Goal: Submit feedback/report problem: Submit feedback/report problem

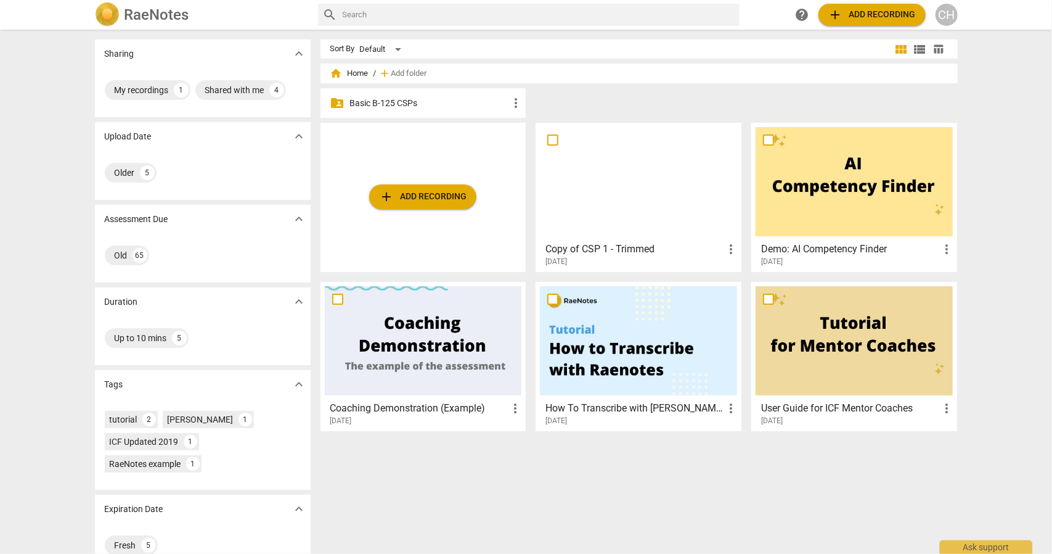
click at [435, 190] on span "add Add recording" at bounding box center [423, 196] width 88 height 15
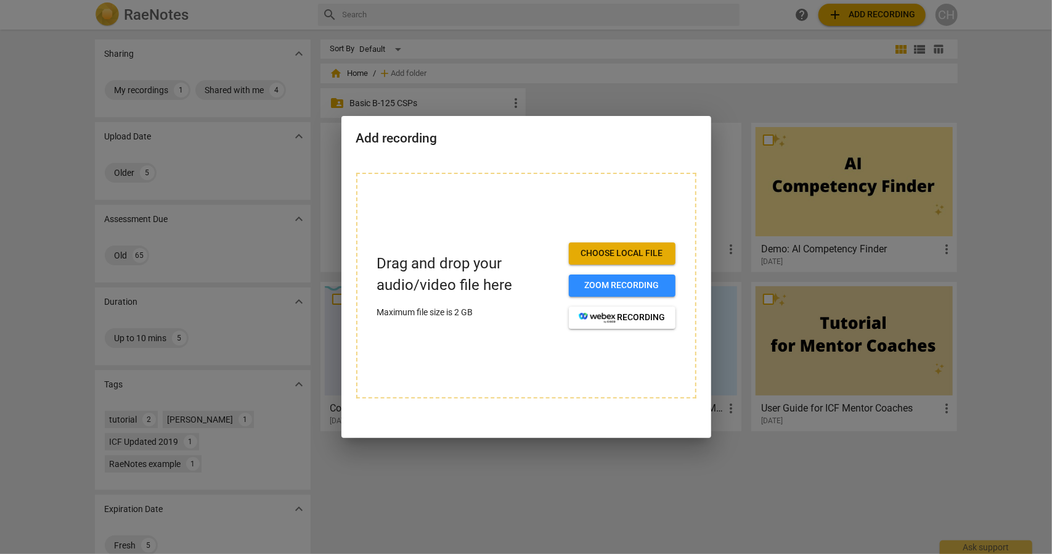
click at [608, 245] on button "Choose local file" at bounding box center [622, 253] width 107 height 22
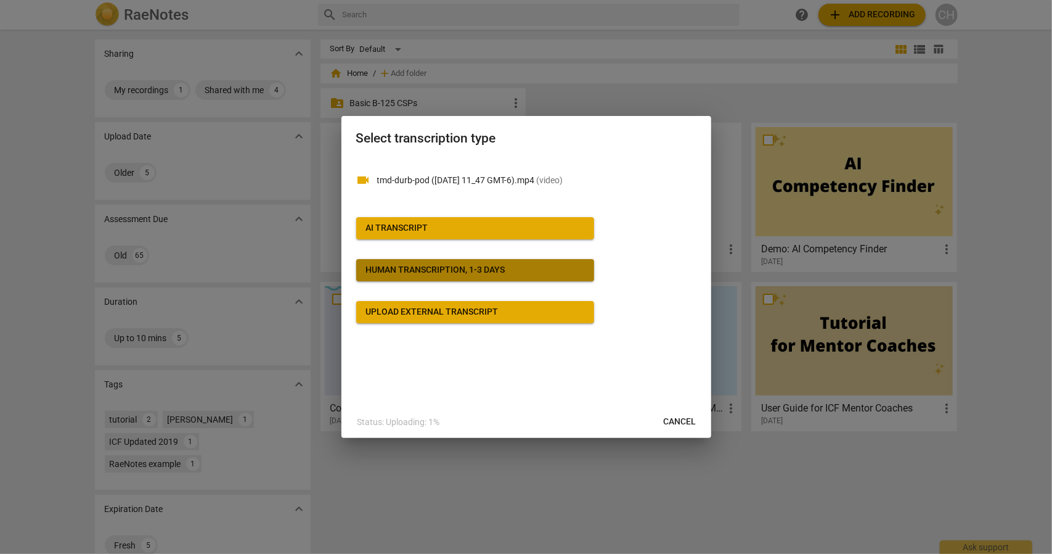
click at [429, 270] on div "Human transcription, 1-3 days" at bounding box center [435, 270] width 139 height 12
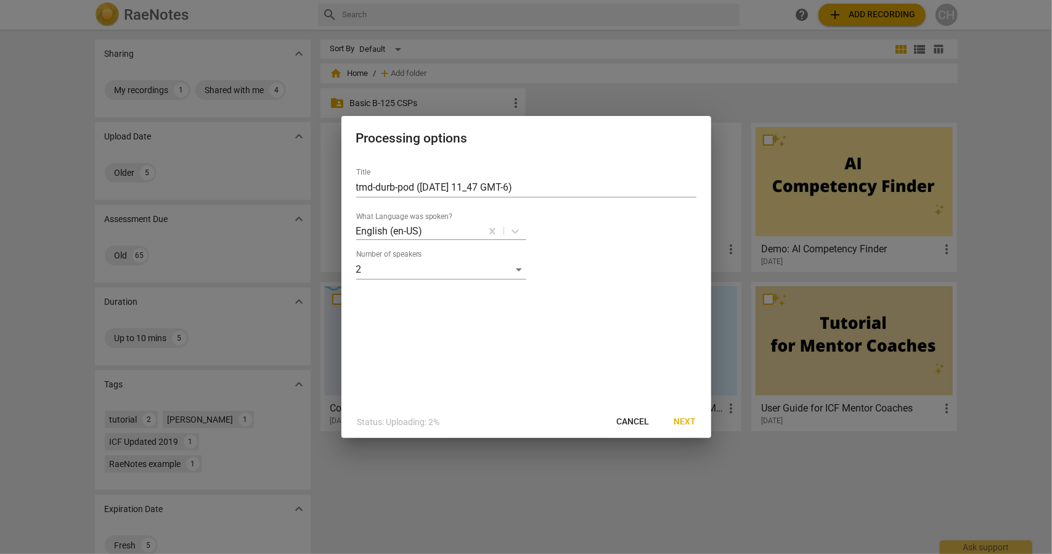
click at [638, 427] on span "Cancel" at bounding box center [633, 421] width 33 height 12
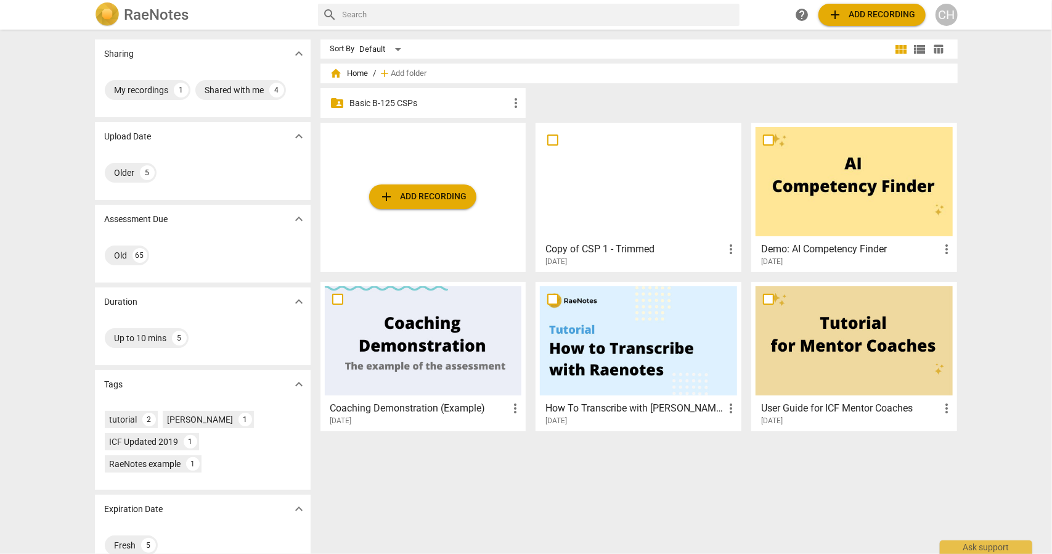
click at [428, 202] on span "add Add recording" at bounding box center [423, 196] width 88 height 15
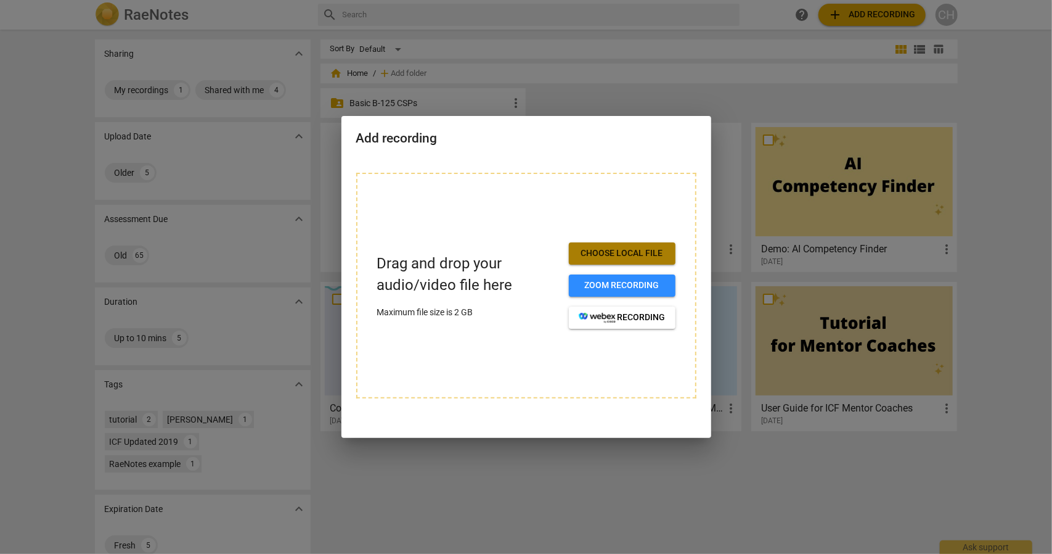
click at [642, 258] on span "Choose local file" at bounding box center [622, 253] width 87 height 12
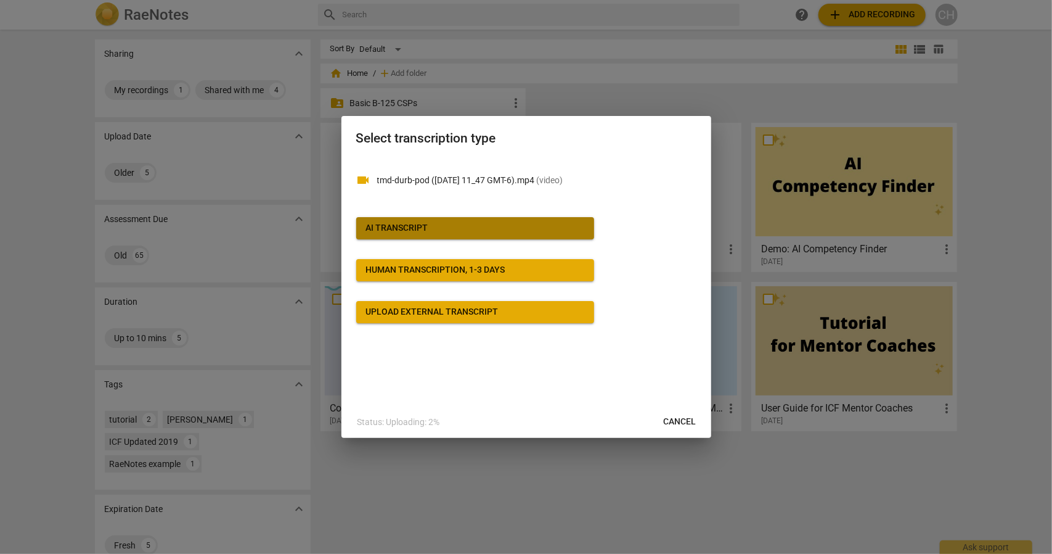
click at [437, 225] on span "AI Transcript" at bounding box center [475, 228] width 218 height 12
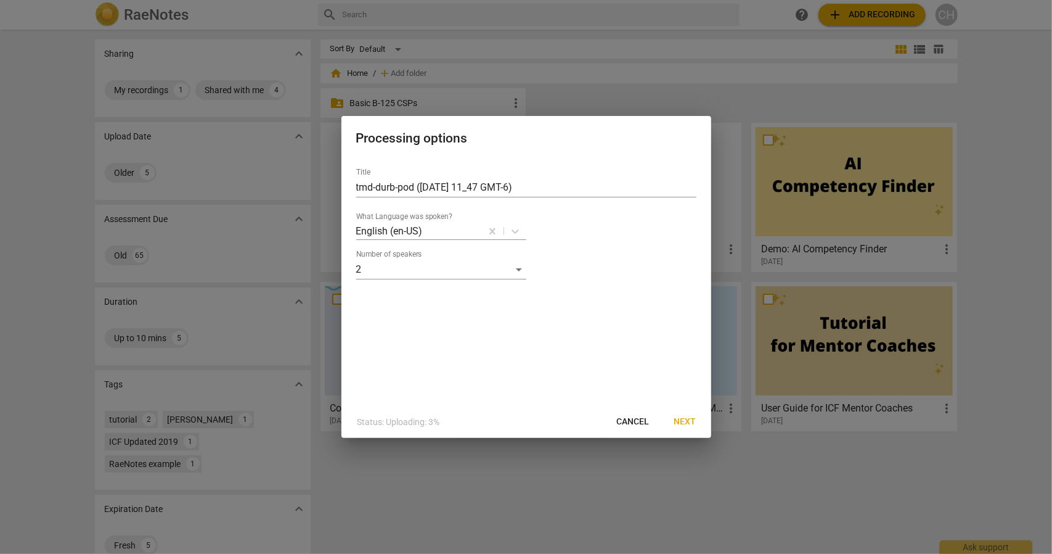
click at [684, 422] on span "Next" at bounding box center [685, 421] width 22 height 12
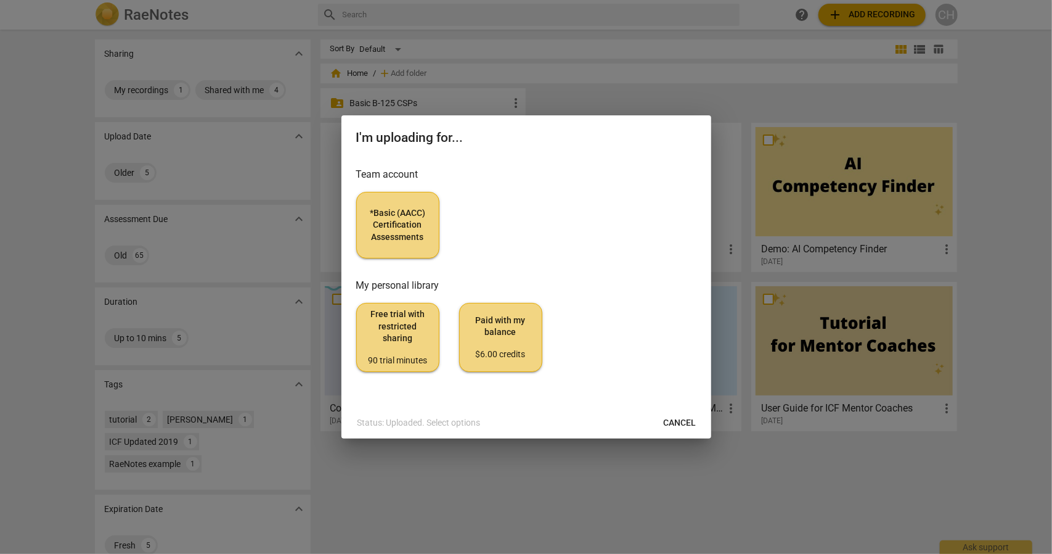
click at [396, 221] on span "*Basic (AACC) Certification Assessments" at bounding box center [398, 225] width 62 height 36
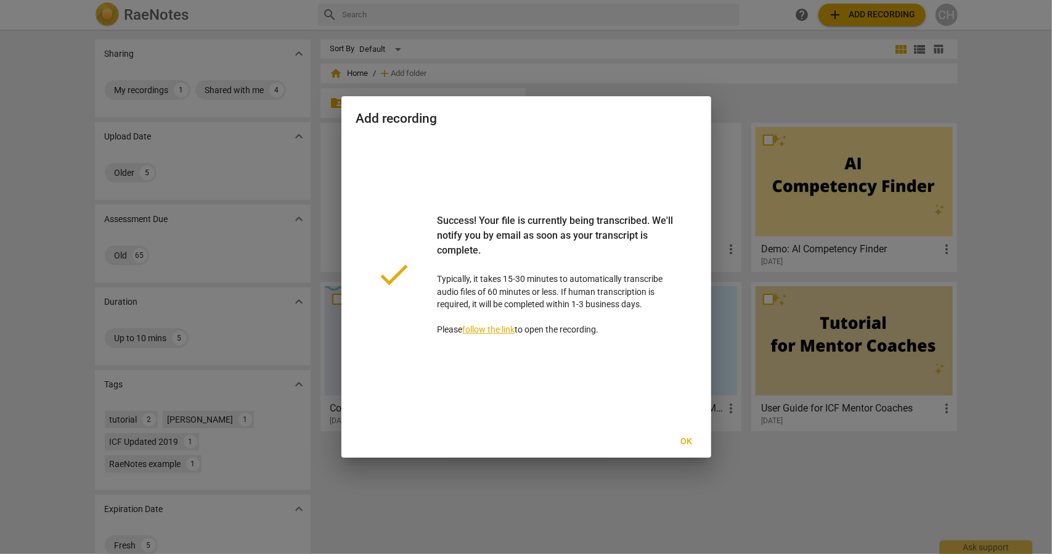
click at [685, 441] on span "Ok" at bounding box center [687, 441] width 20 height 12
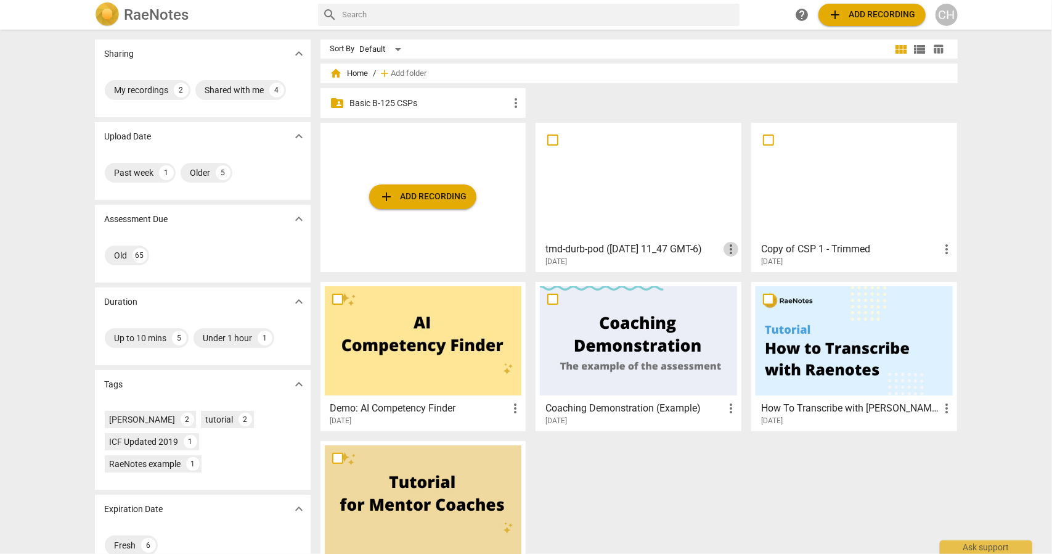
click at [730, 247] on span "more_vert" at bounding box center [731, 249] width 15 height 15
click at [738, 278] on li "Delete" at bounding box center [745, 279] width 47 height 30
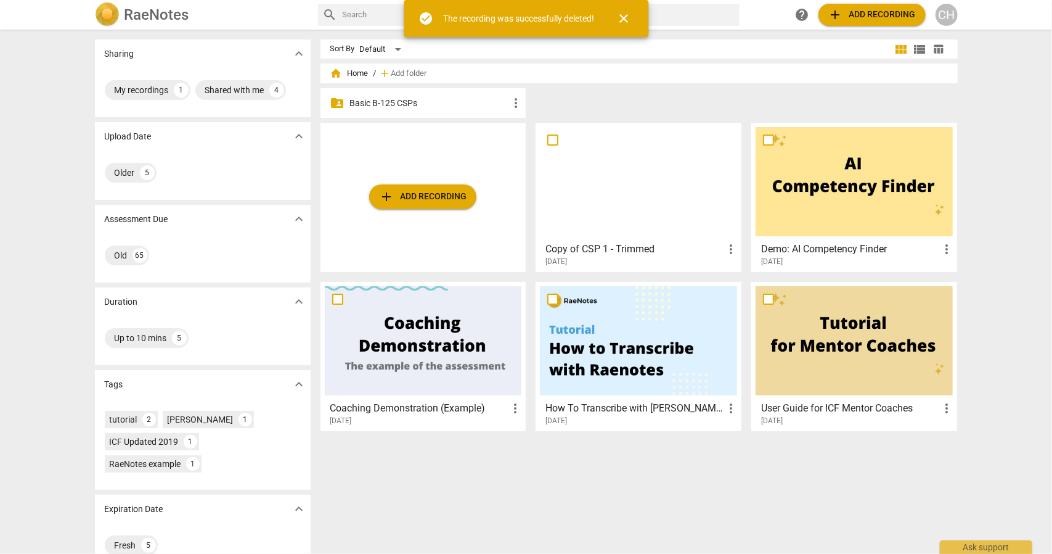
click at [631, 15] on span "close" at bounding box center [623, 18] width 15 height 15
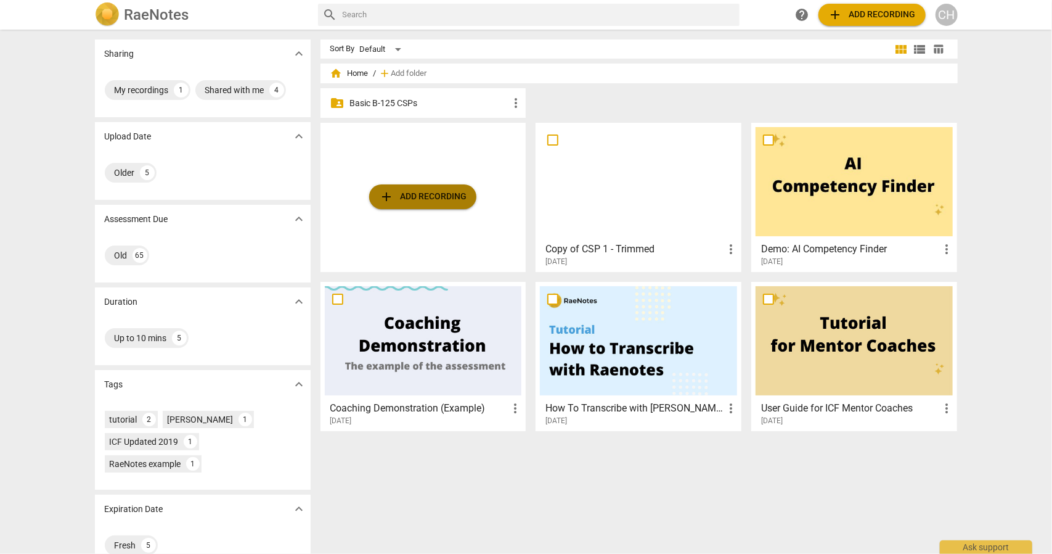
click at [412, 190] on span "add Add recording" at bounding box center [423, 196] width 88 height 15
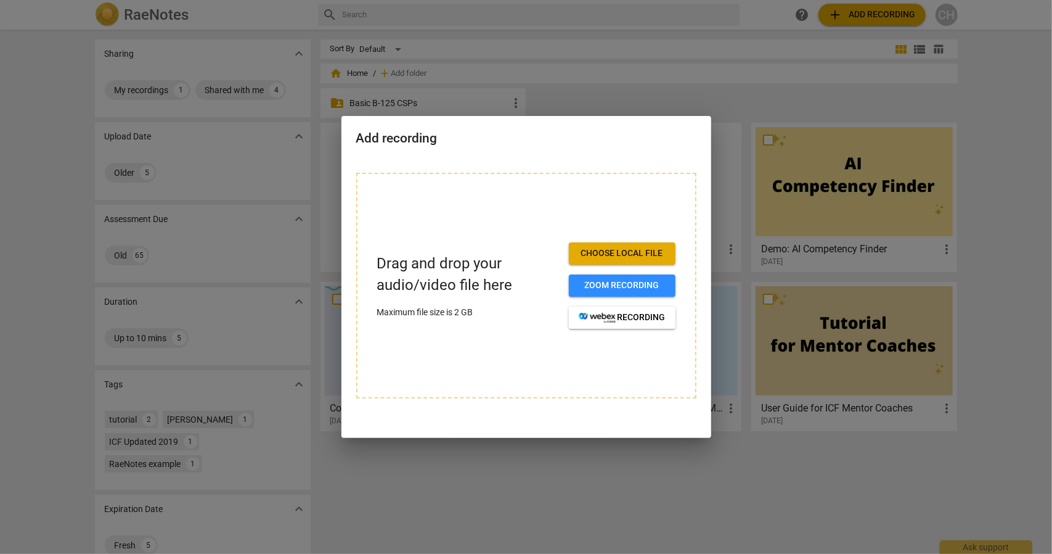
click at [624, 247] on span "Choose local file" at bounding box center [622, 253] width 87 height 12
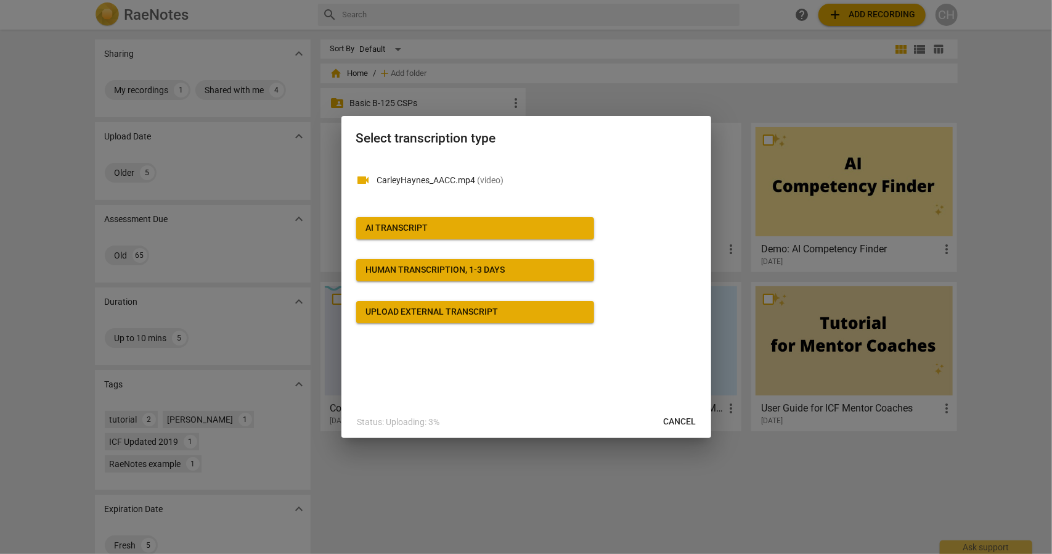
click at [424, 221] on button "AI Transcript" at bounding box center [475, 228] width 238 height 22
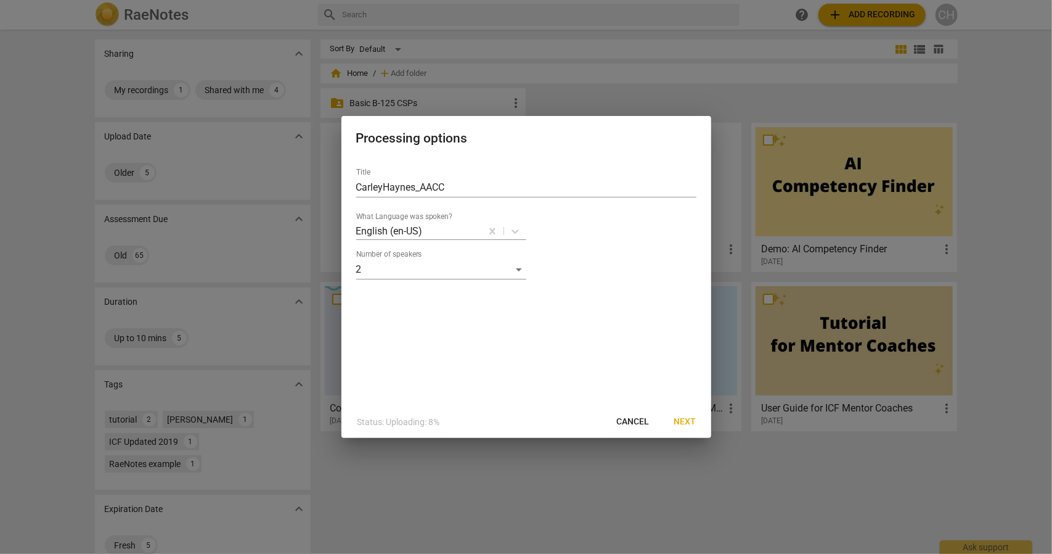
click at [683, 423] on span "Next" at bounding box center [685, 421] width 22 height 12
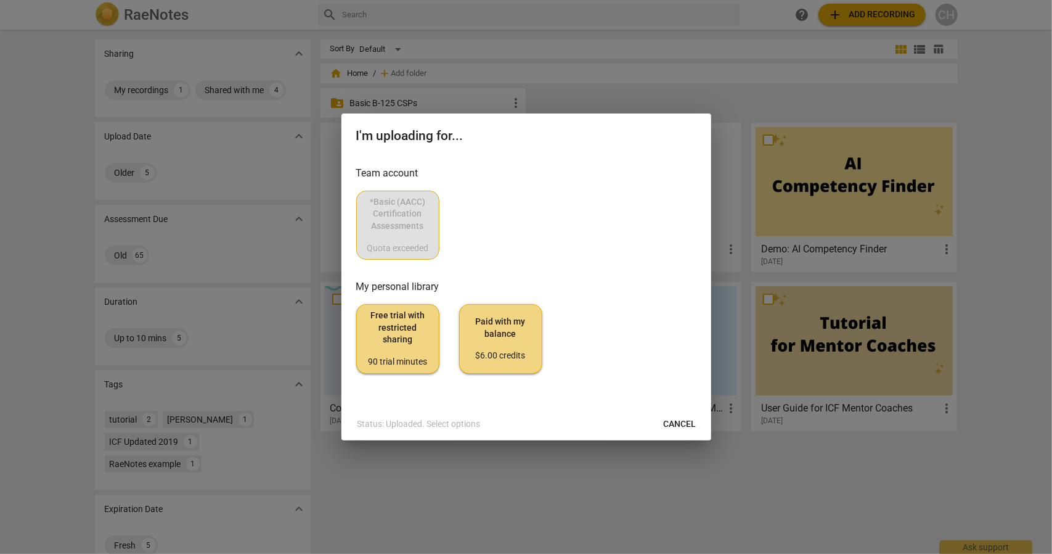
click at [678, 425] on span "Cancel" at bounding box center [680, 424] width 33 height 12
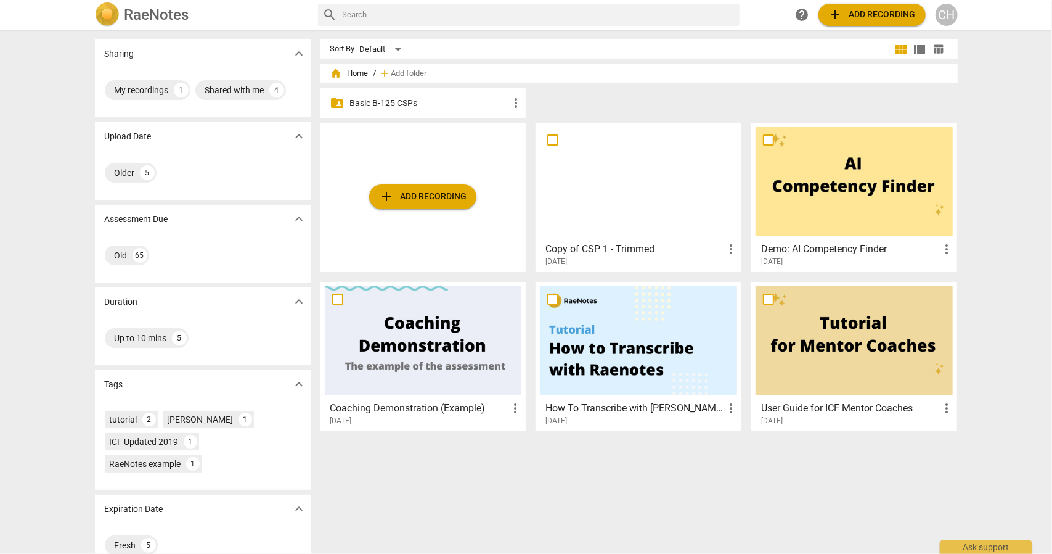
click at [432, 197] on span "add Add recording" at bounding box center [423, 196] width 88 height 15
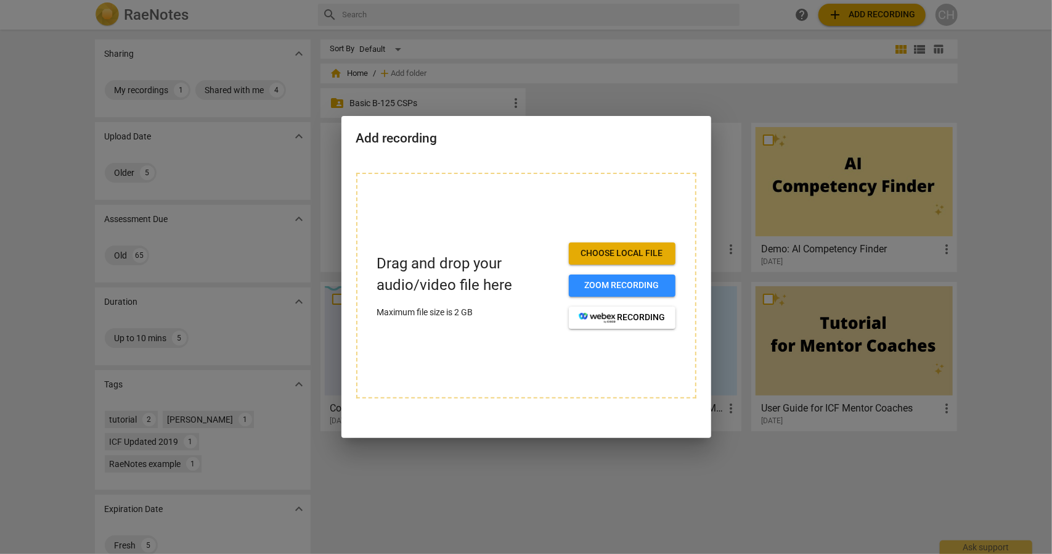
click at [635, 252] on span "Choose local file" at bounding box center [622, 253] width 87 height 12
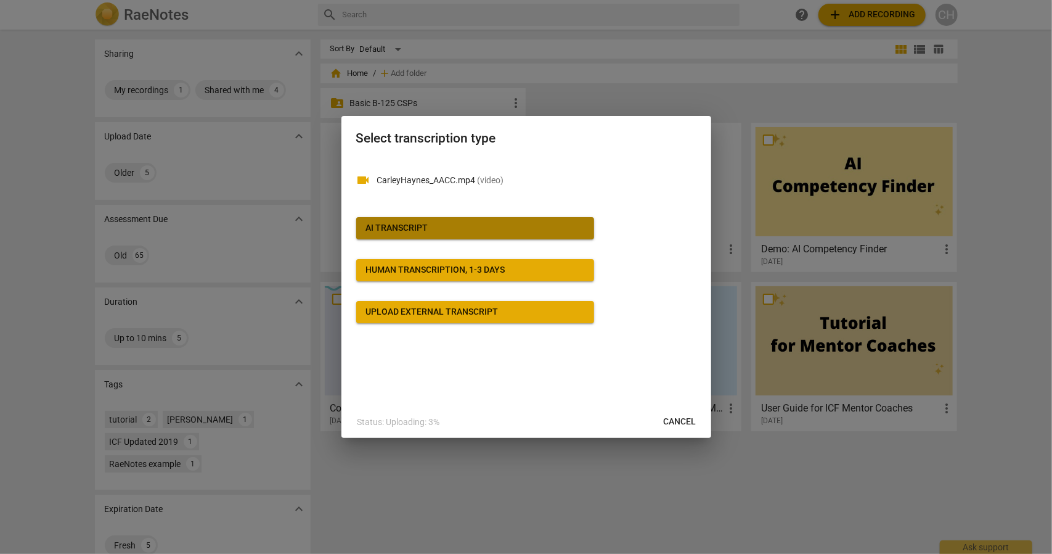
click at [435, 230] on span "AI Transcript" at bounding box center [475, 228] width 218 height 12
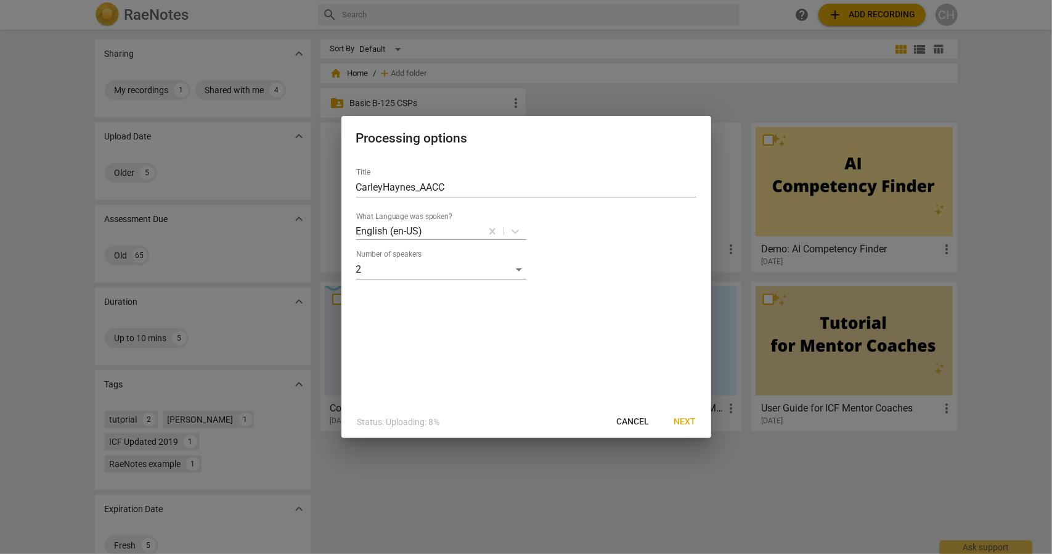
click at [688, 421] on span "Next" at bounding box center [685, 421] width 22 height 12
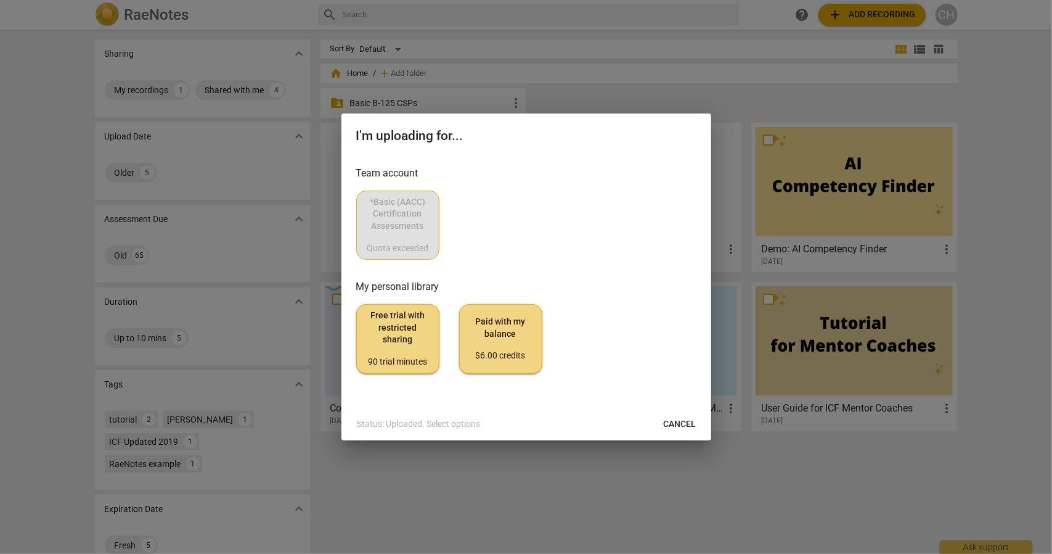
click at [682, 418] on span "Cancel" at bounding box center [680, 424] width 33 height 12
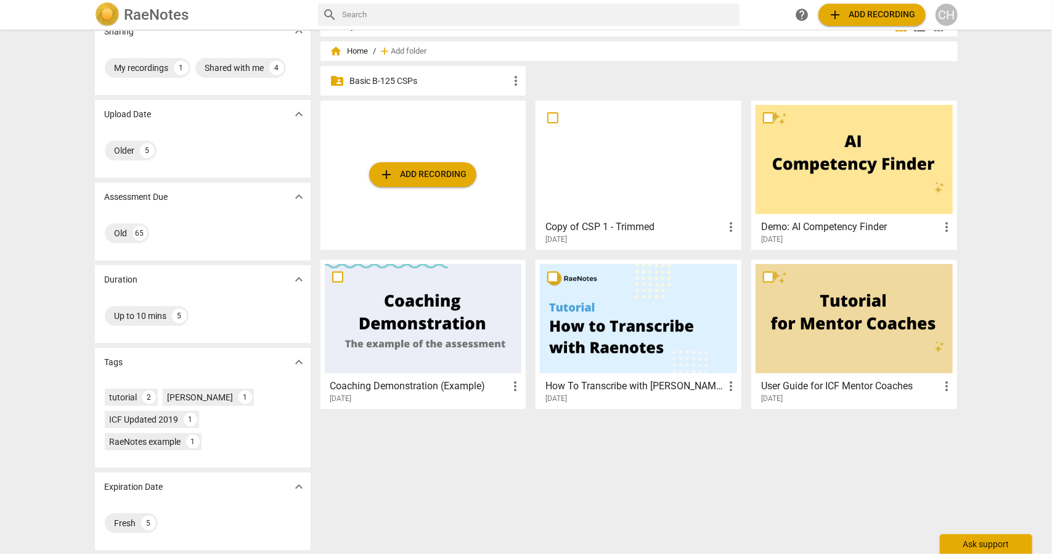
scroll to position [23, 0]
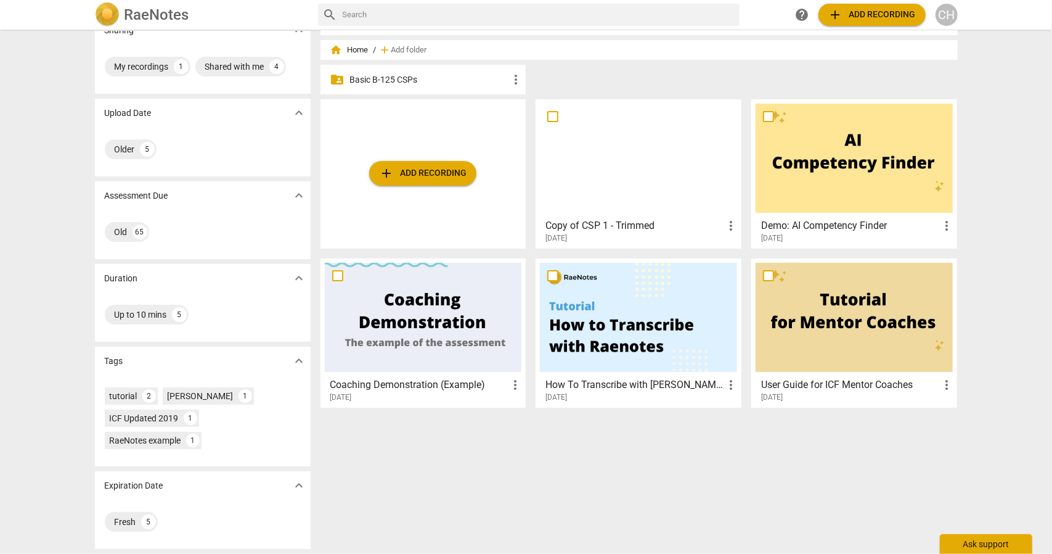
click at [984, 542] on div "Ask support" at bounding box center [986, 544] width 92 height 20
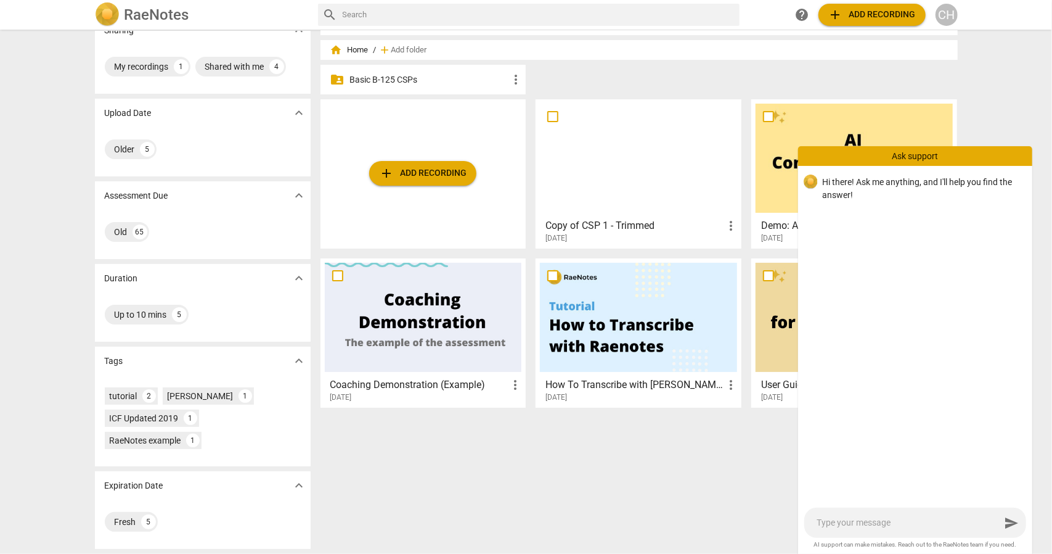
click at [881, 517] on textarea at bounding box center [909, 523] width 184 height 12
type textarea "H"
type textarea "Hi"
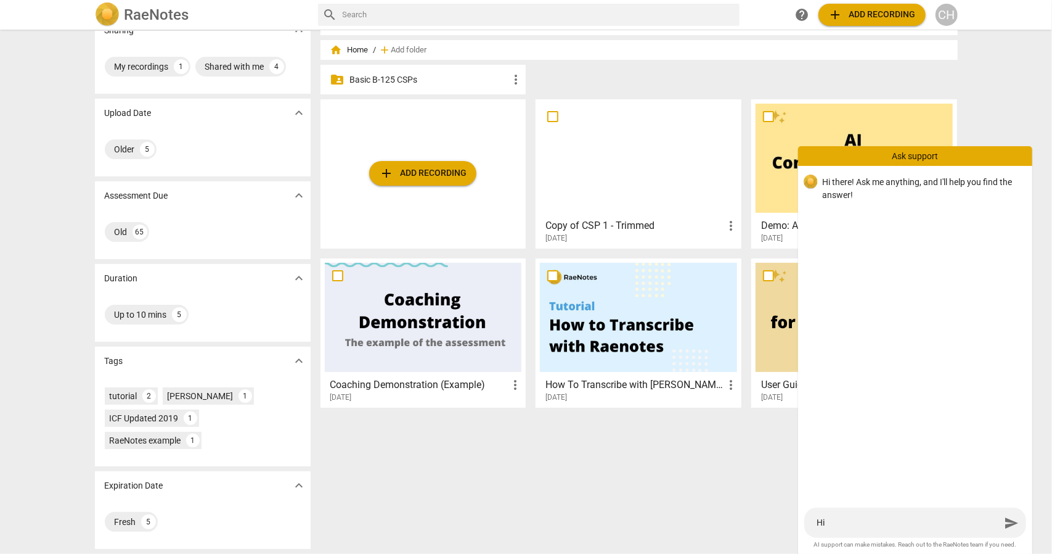
type textarea "Hi"
type textarea "H"
type textarea "I"
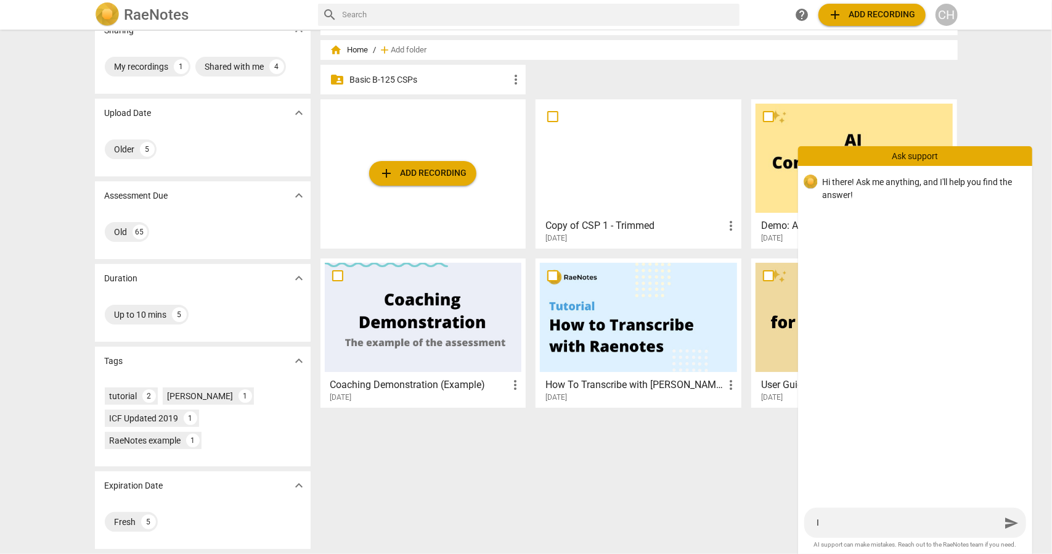
type textarea "I"
type textarea "I h"
type textarea "I ha"
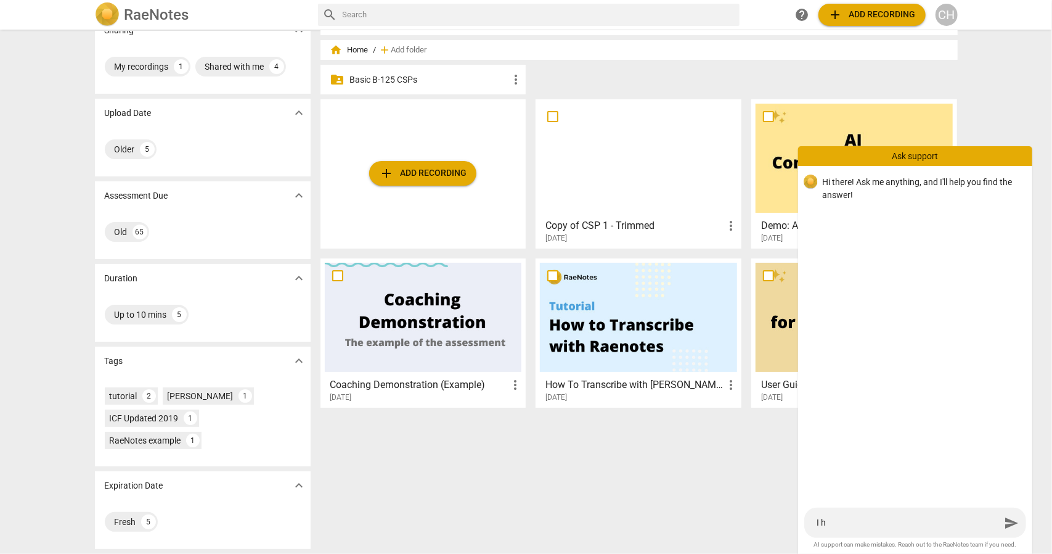
type textarea "I ha"
type textarea "I had"
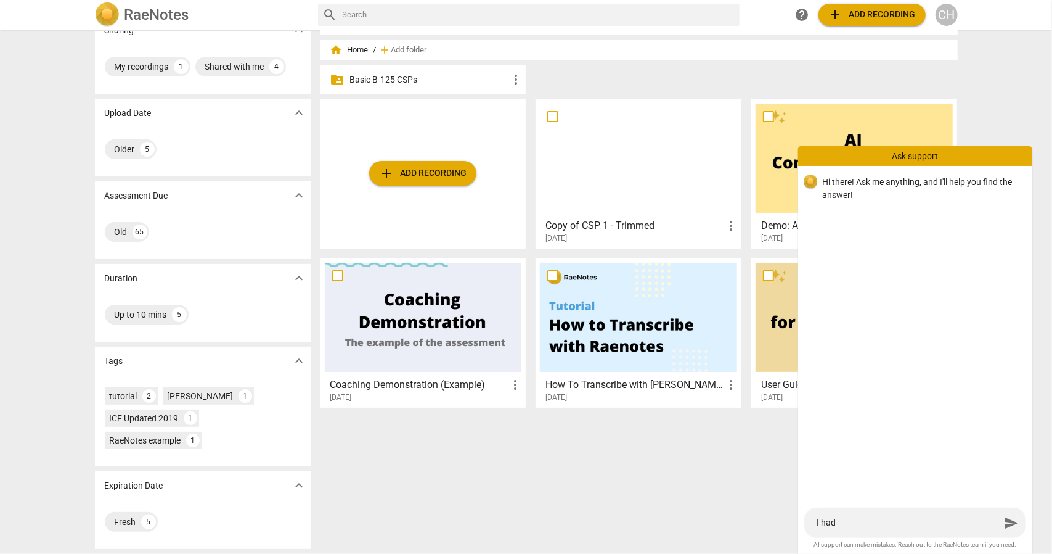
type textarea "I had t"
type textarea "I had to"
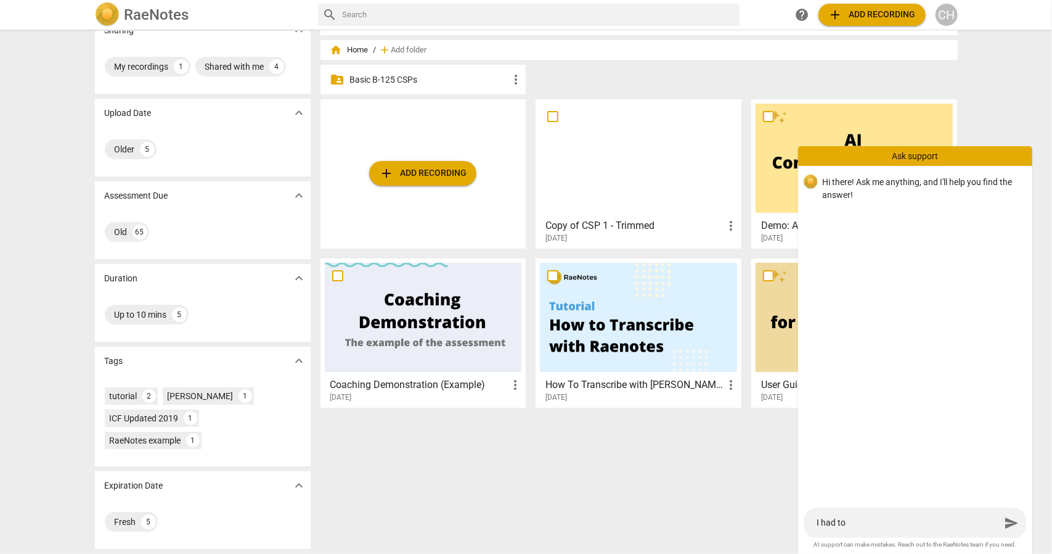
type textarea "I had to"
type textarea "I had to d"
type textarea "I had to de"
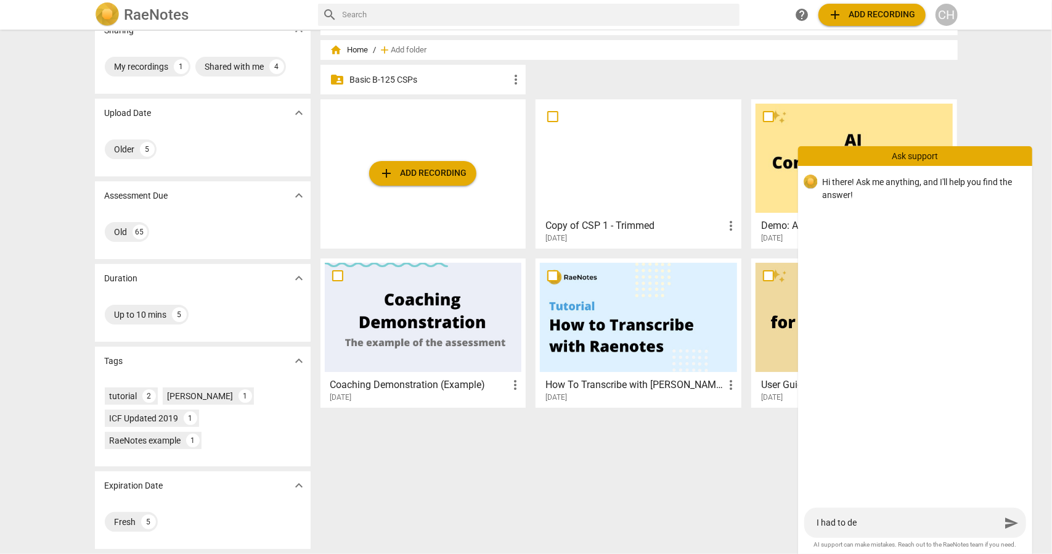
type textarea "I had to del"
type textarea "I had to delt"
type textarea "I had to del"
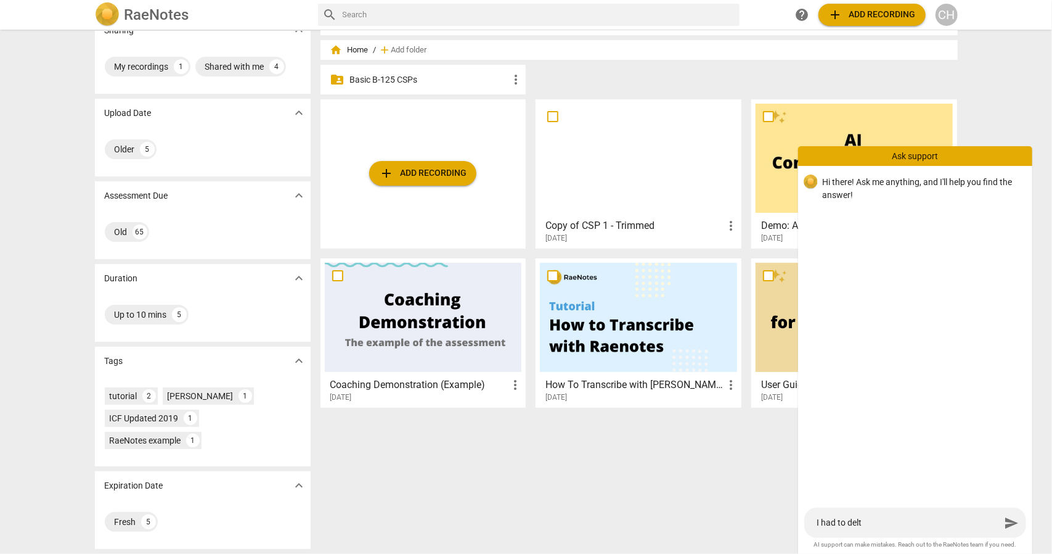
type textarea "I had to del"
type textarea "I had to dele"
type textarea "I had to delet"
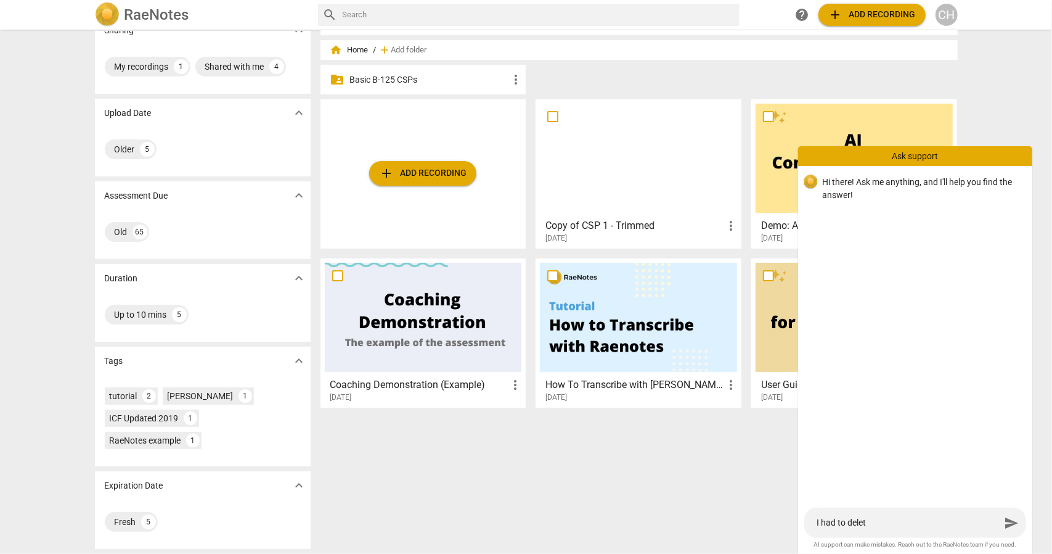
type textarea "I had to delete"
type textarea "I had to delete a"
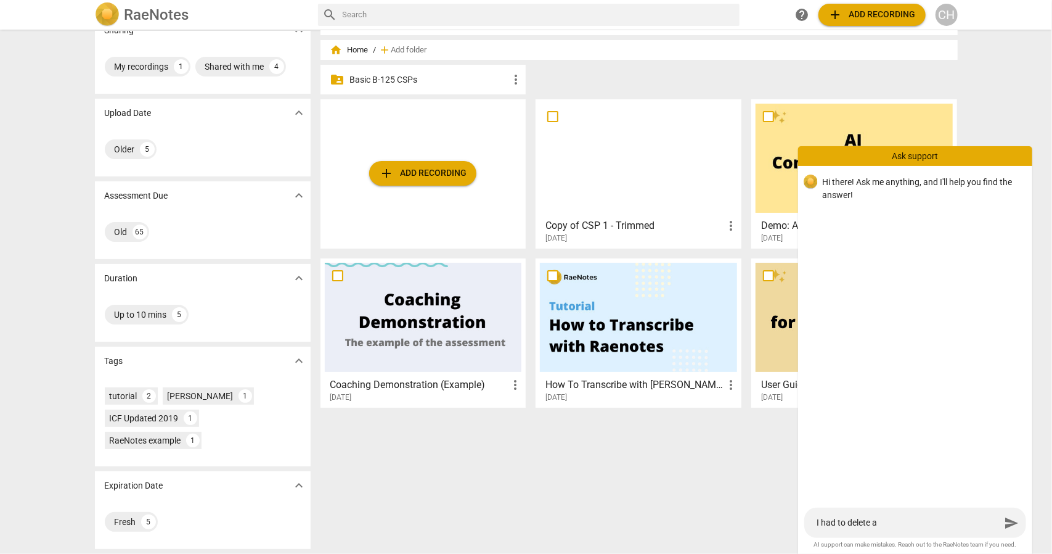
type textarea "I had to delete a"
type textarea "I had to delete a f"
type textarea "I had to delete a fi"
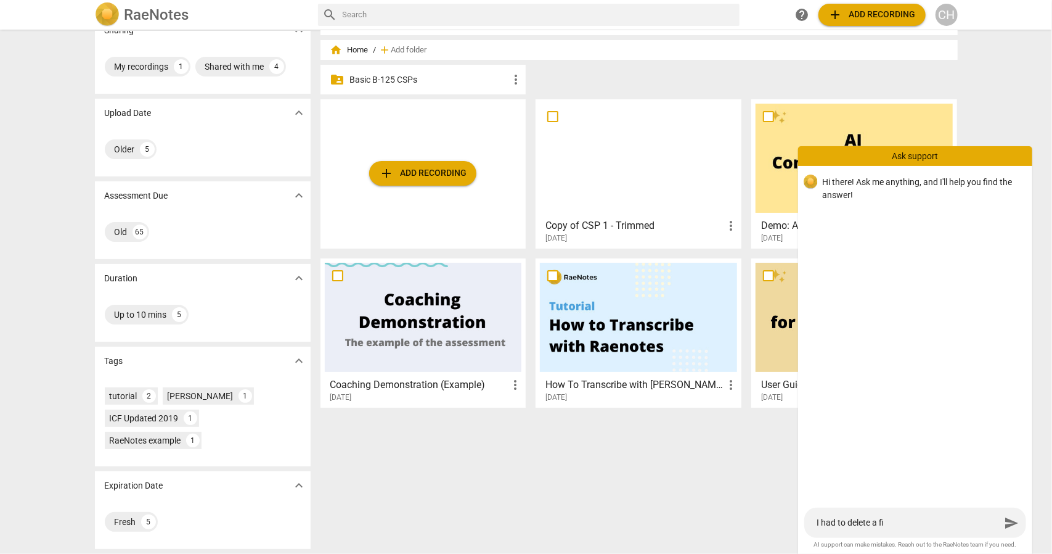
type textarea "I had to delete a fil"
type textarea "I had to delete a file"
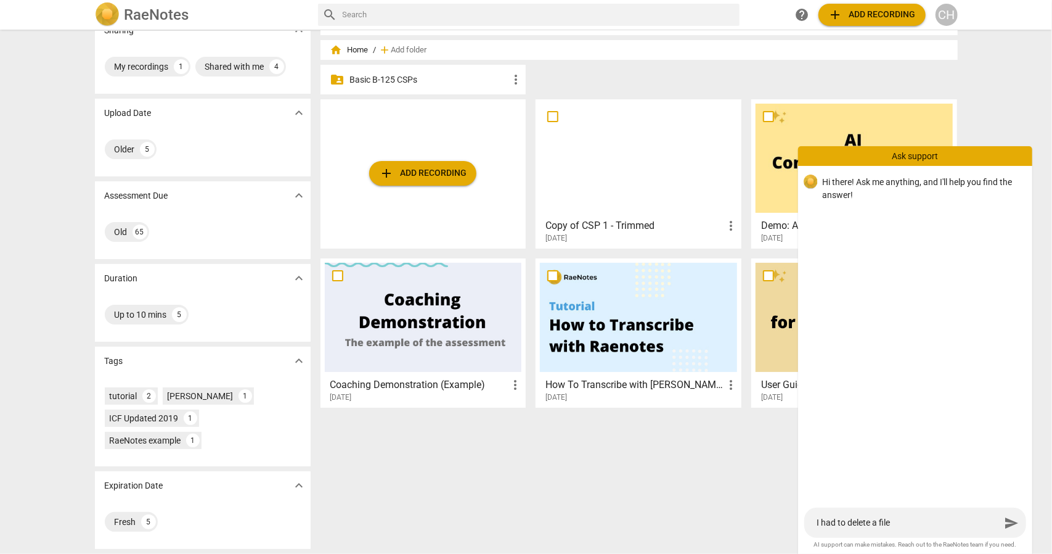
type textarea "I had to delete a file"
type textarea "I had to delete a file a"
type textarea "I had to delete a file af"
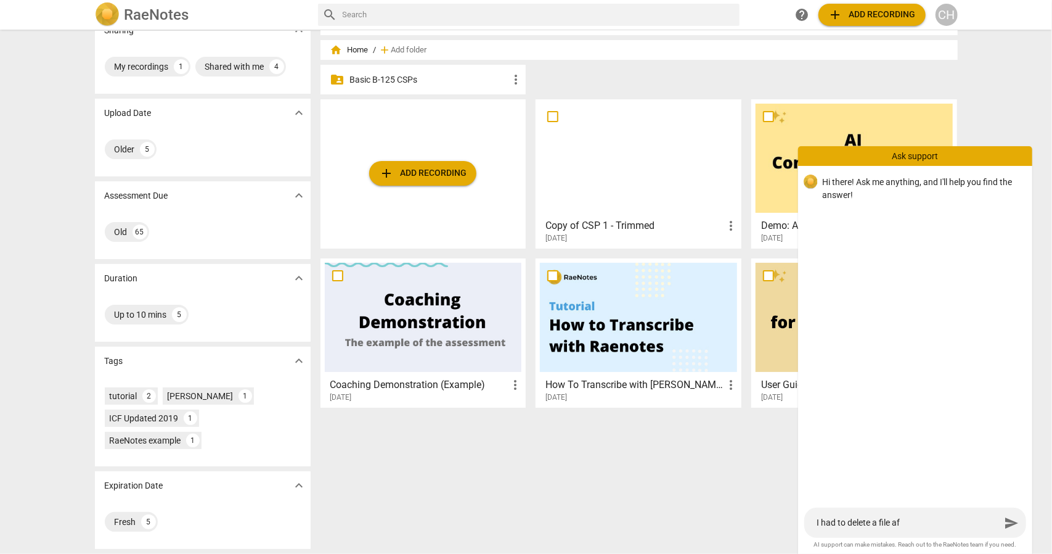
type textarea "I had to delete a file aft"
type textarea "I had to delete a file afte"
type textarea "I had to delete a file after"
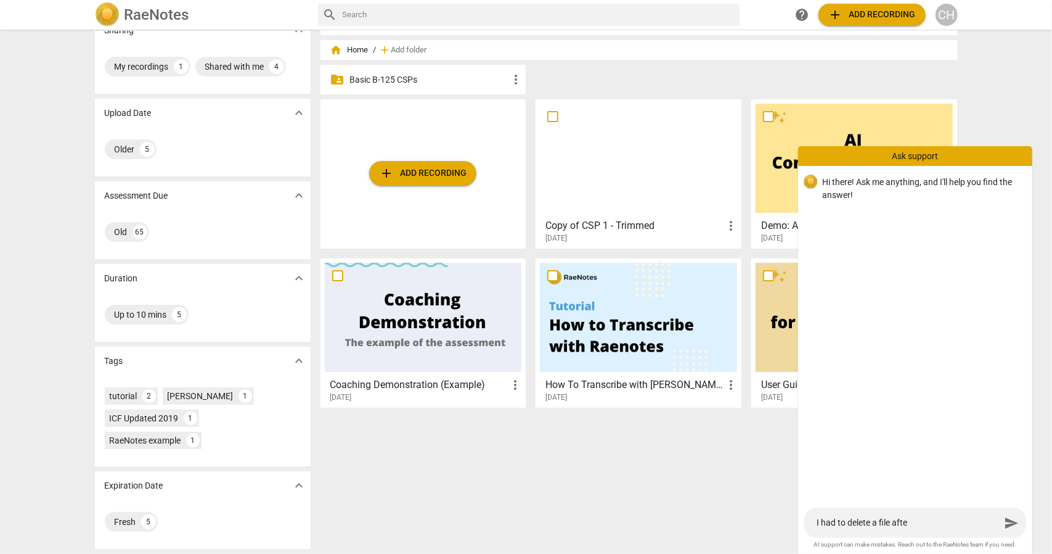
type textarea "I had to delete a file after"
type textarea "I had to delete a file after I"
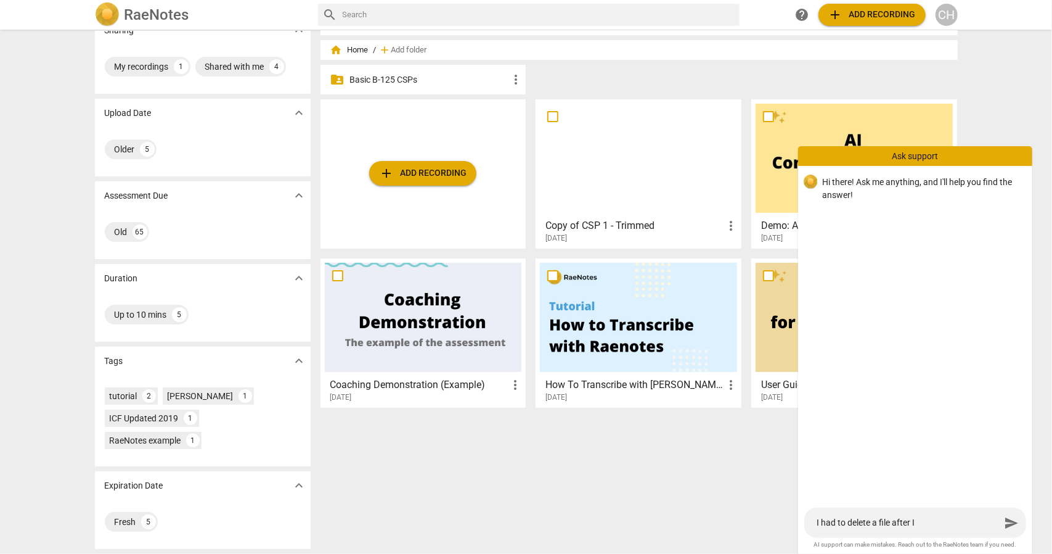
type textarea "I had to delete a file after I"
type textarea "I had to delete a file after I u"
type textarea "I had to delete a file after I up"
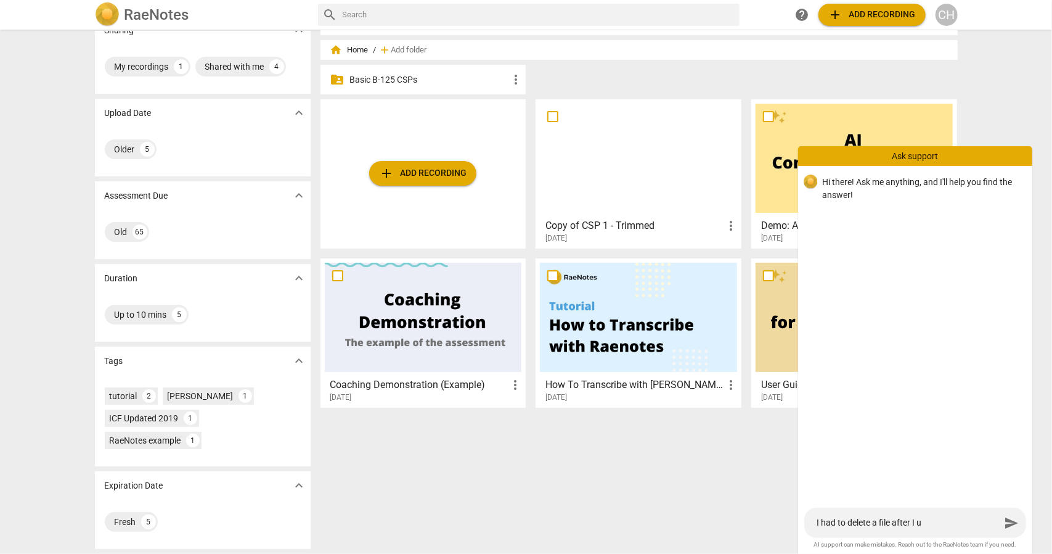
type textarea "I had to delete a file after I up"
type textarea "I had to delete a file after I upl"
type textarea "I had to delete a file after I uplo"
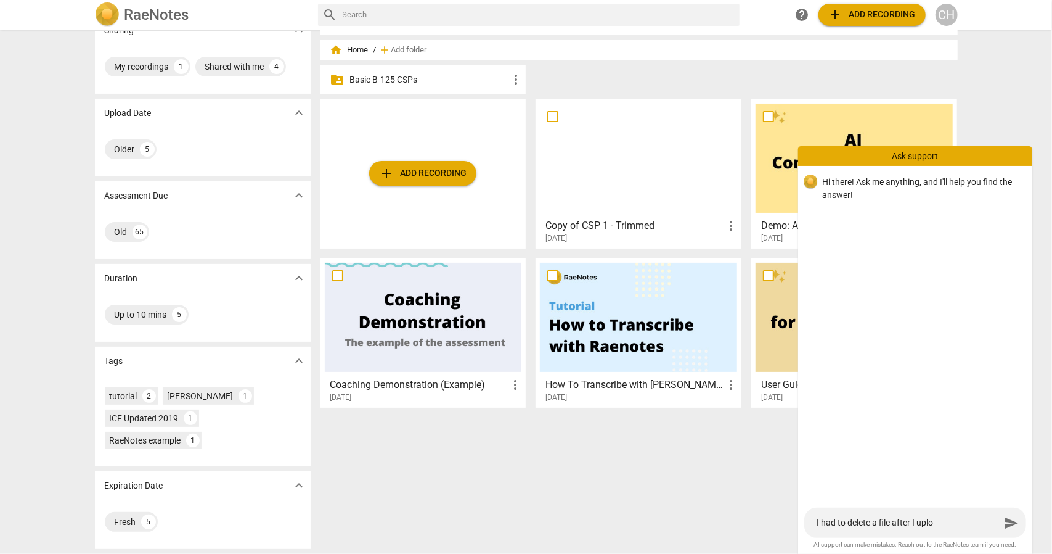
type textarea "I had to delete a file after I uploa"
type textarea "I had to delete a file after I upload"
type textarea "I had to delete a file after I uploade"
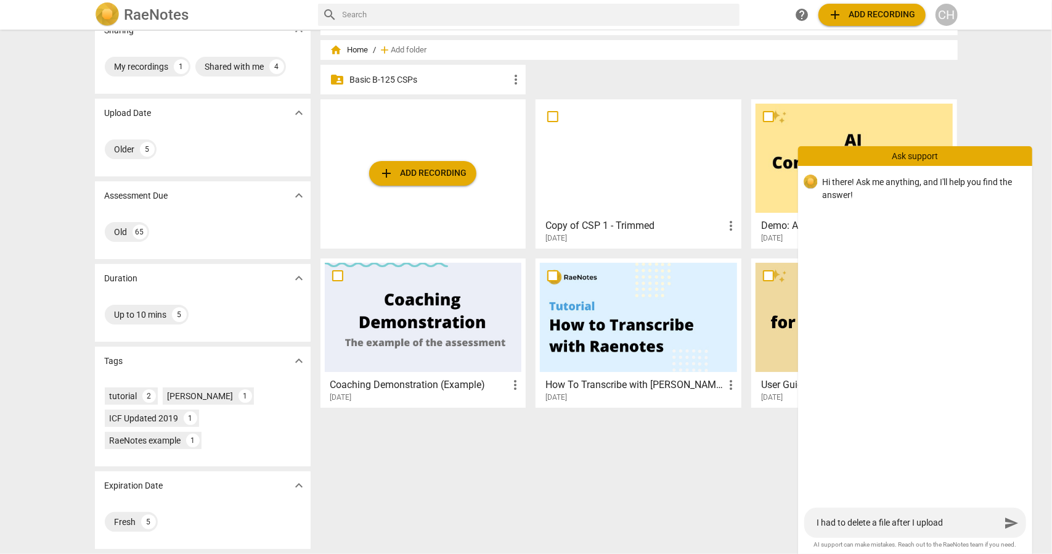
type textarea "I had to delete a file after I uploade"
type textarea "I had to delete a file after I uploaded"
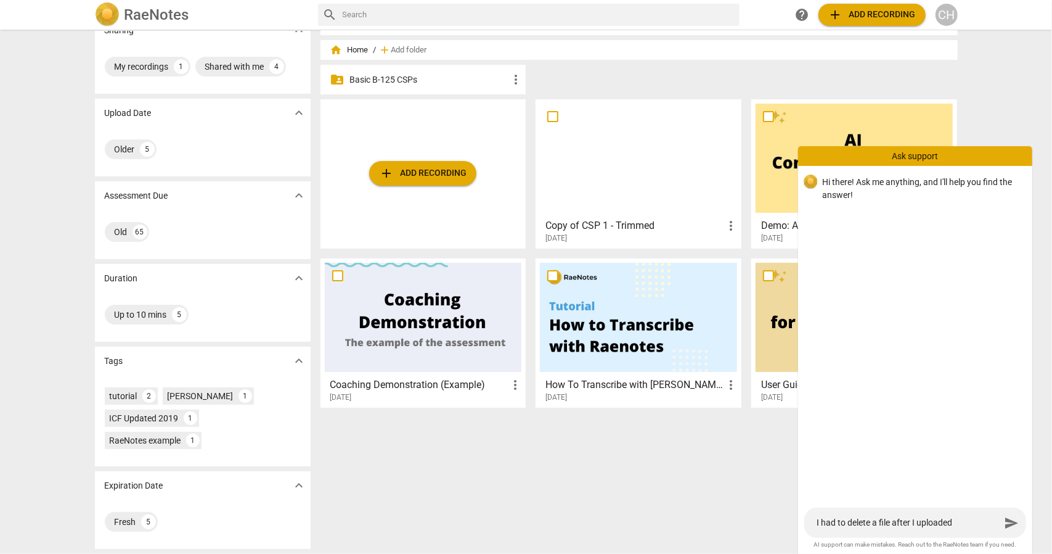
type textarea "I had to delete a file after I uploaded i"
type textarea "I had to delete a file after I uploaded it"
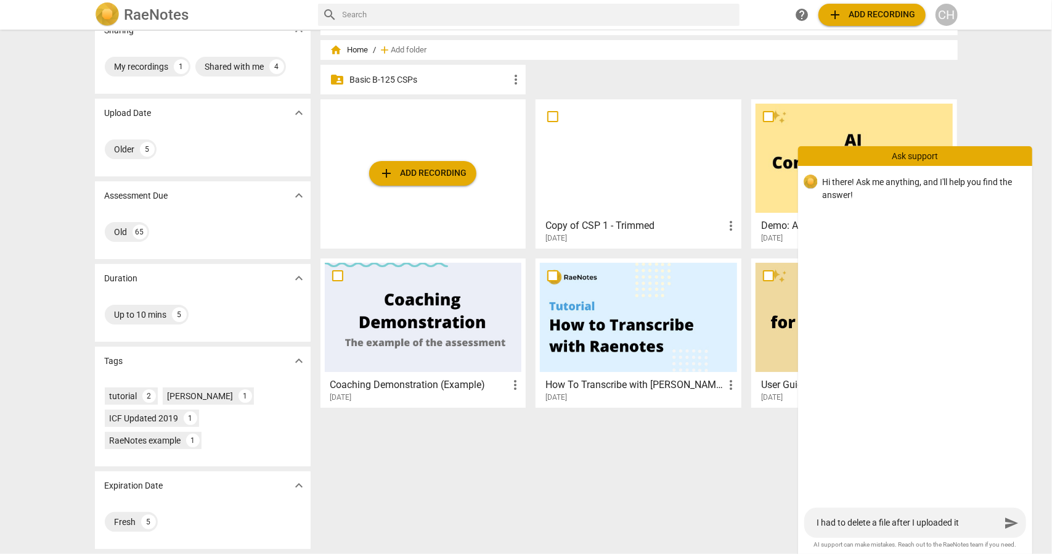
type textarea "I had to delete a file after I uploaded it"
type textarea "I had to delete a file after I uploaded it b"
type textarea "I had to delete a file after I uploaded it bu"
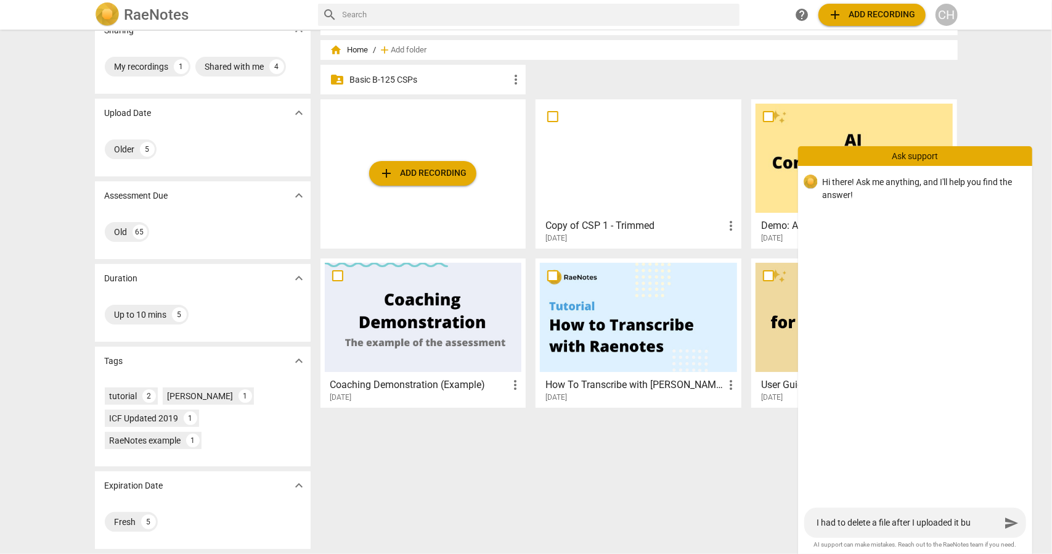
type textarea "I had to delete a file after I uploaded it but"
type textarea "I had to delete a file after I uploaded it but n"
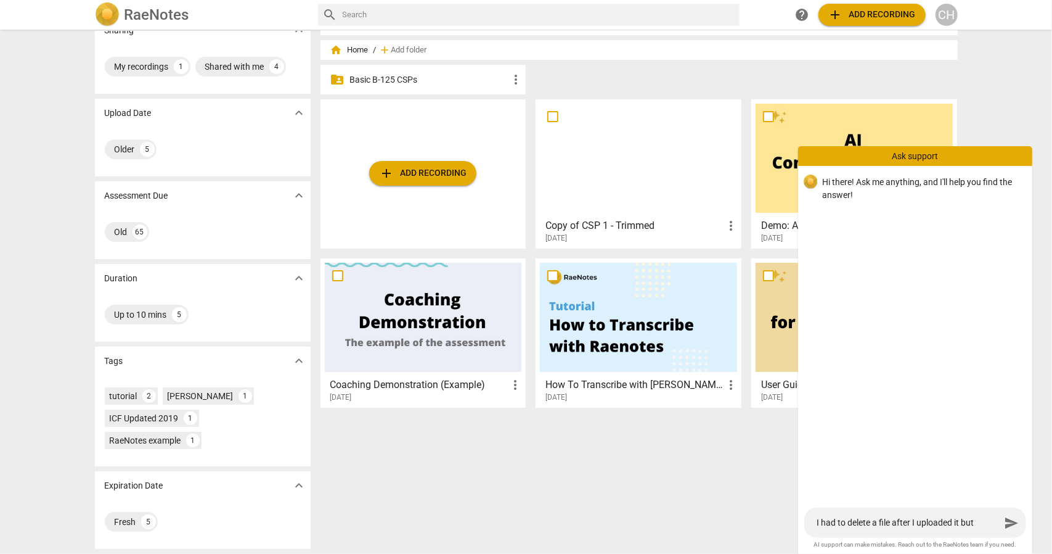
type textarea "I had to delete a file after I uploaded it but n"
type textarea "I had to delete a file after I uploaded it but no"
type textarea "I had to delete a file after I uploaded it but now"
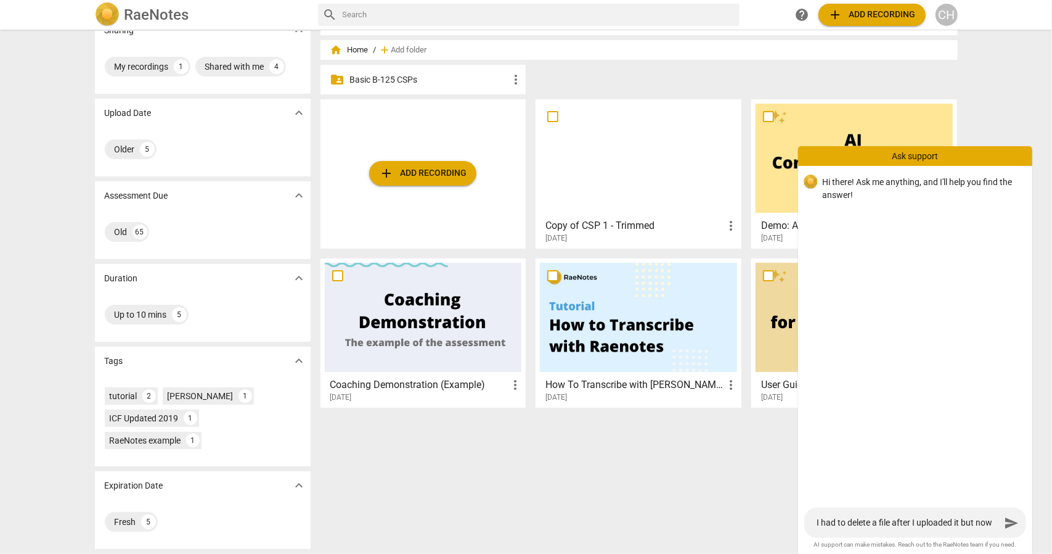
type textarea "I had to delete a file after I uploaded it but now"
type textarea "I had to delete a file after I uploaded it but now i"
type textarea "I had to delete a file after I uploaded it but now it"
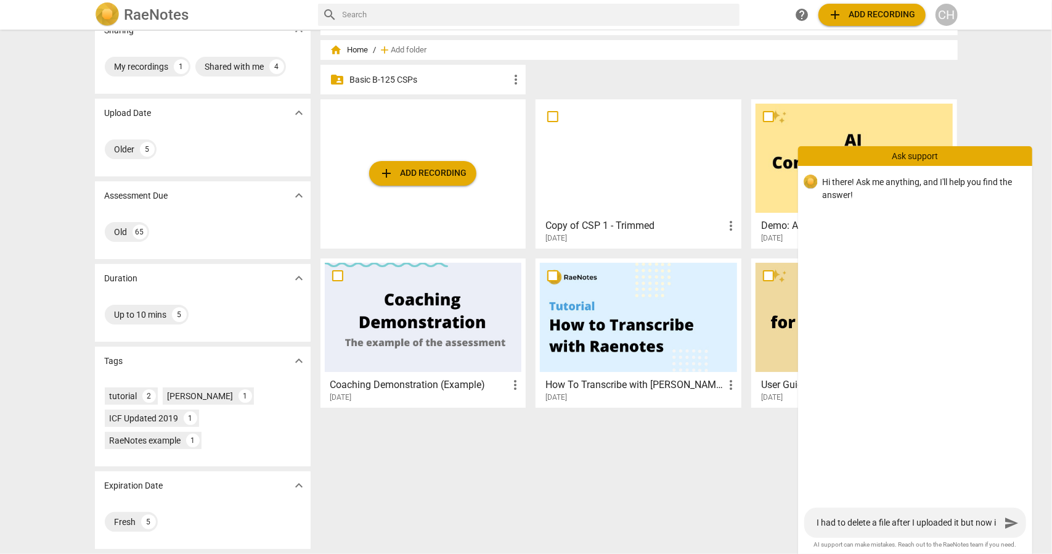
type textarea "I had to delete a file after I uploaded it but now it"
type textarea "I had to delete a file after I uploaded it but now it s"
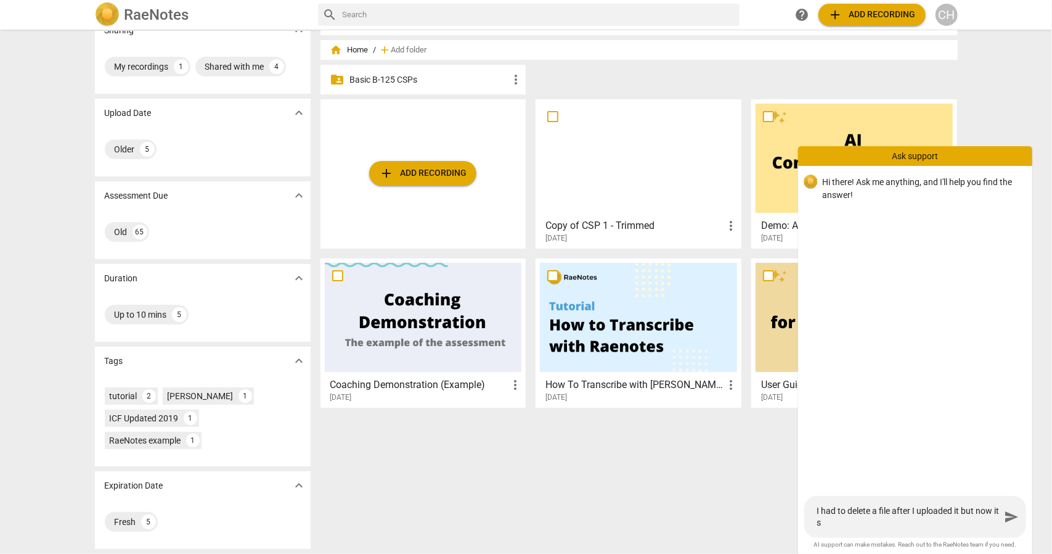
type textarea "I had to delete a file after I uploaded it but now it sa"
type textarea "I had to delete a file after I uploaded it but now it say"
type textarea "I had to delete a file after I uploaded it but now it says"
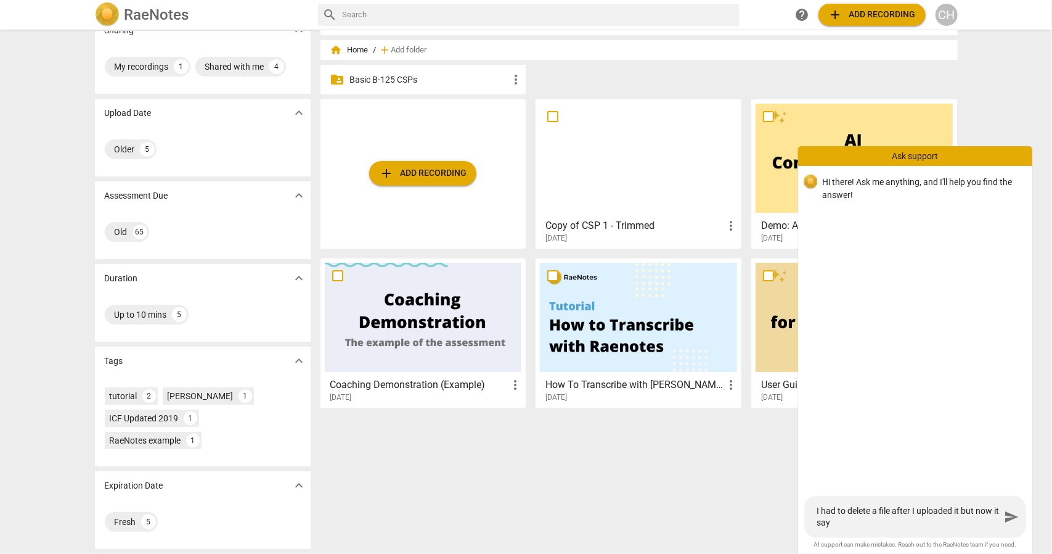
type textarea "I had to delete a file after I uploaded it but now it says"
type textarea "I had to delete a file after I uploaded it but now it says I"
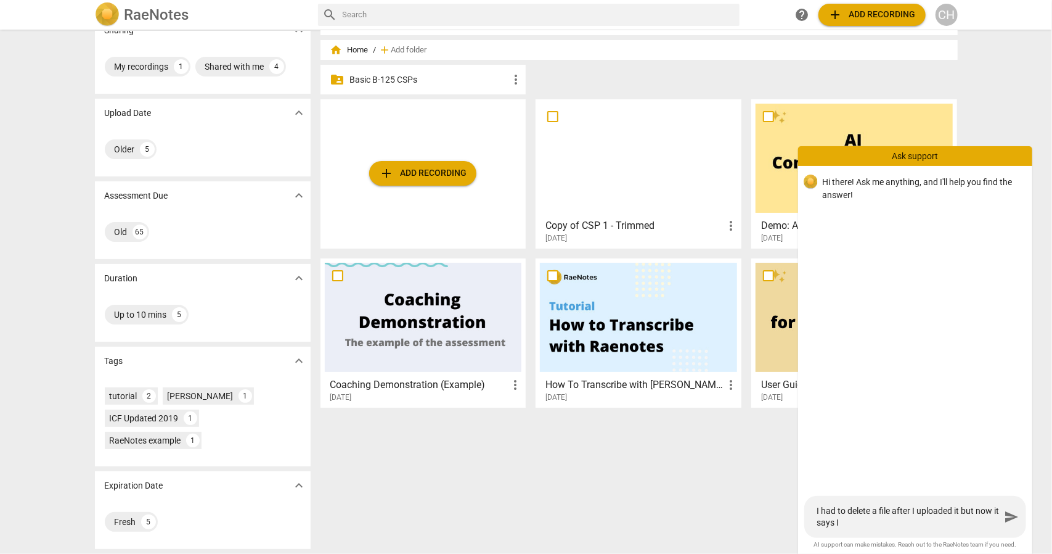
type textarea "I had to delete a file after I uploaded it but now it says I'"
type textarea "I had to delete a file after I uploaded it but now it says I'v"
type textarea "I had to delete a file after I uploaded it but now it says I've"
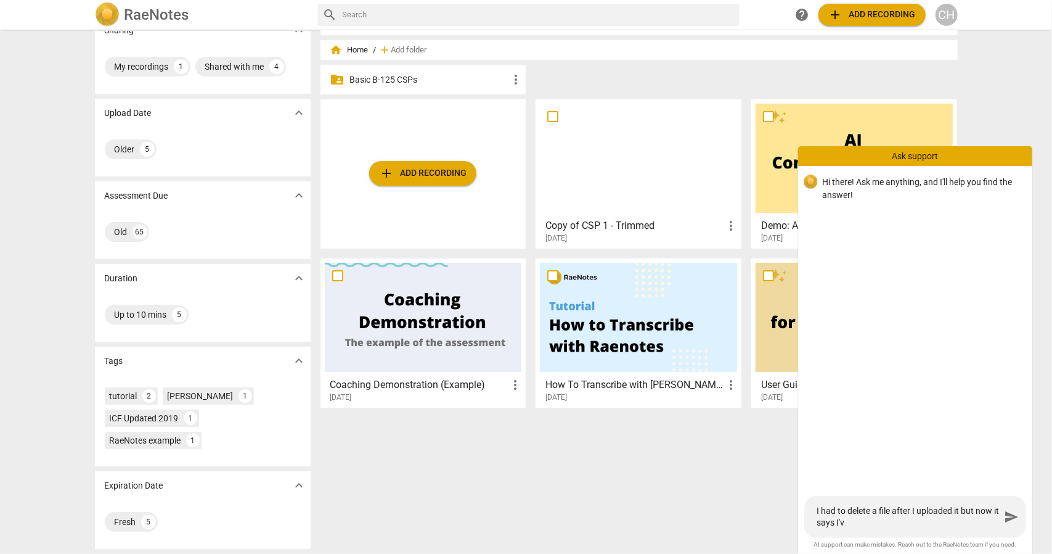
type textarea "I had to delete a file after I uploaded it but now it says I've"
type textarea "I had to delete a file after I uploaded it but now it says I've e"
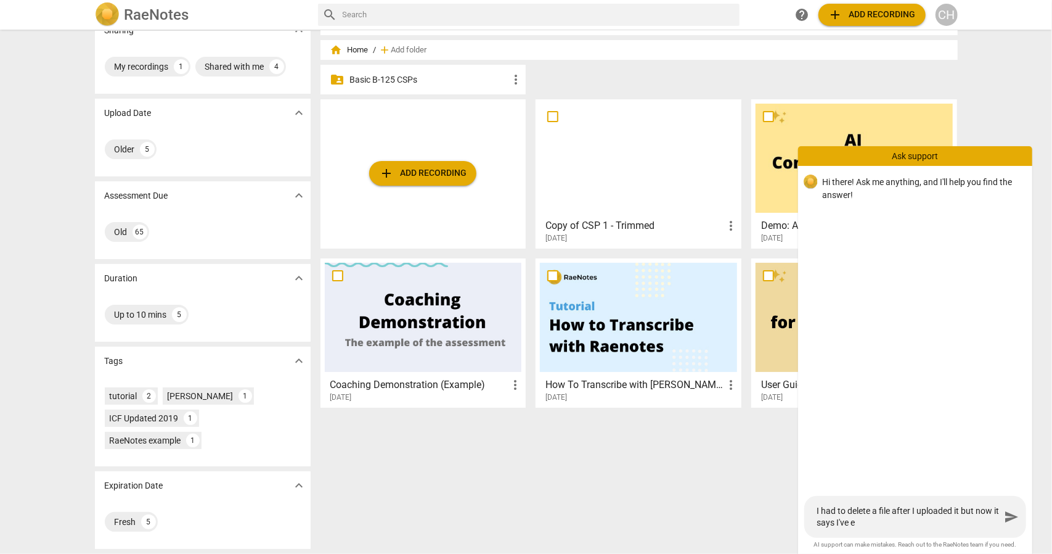
type textarea "I had to delete a file after I uploaded it but now it says I've ex"
type textarea "I had to delete a file after I uploaded it but now it says I've exc"
type textarea "I had to delete a file after I uploaded it but now it says I've exce"
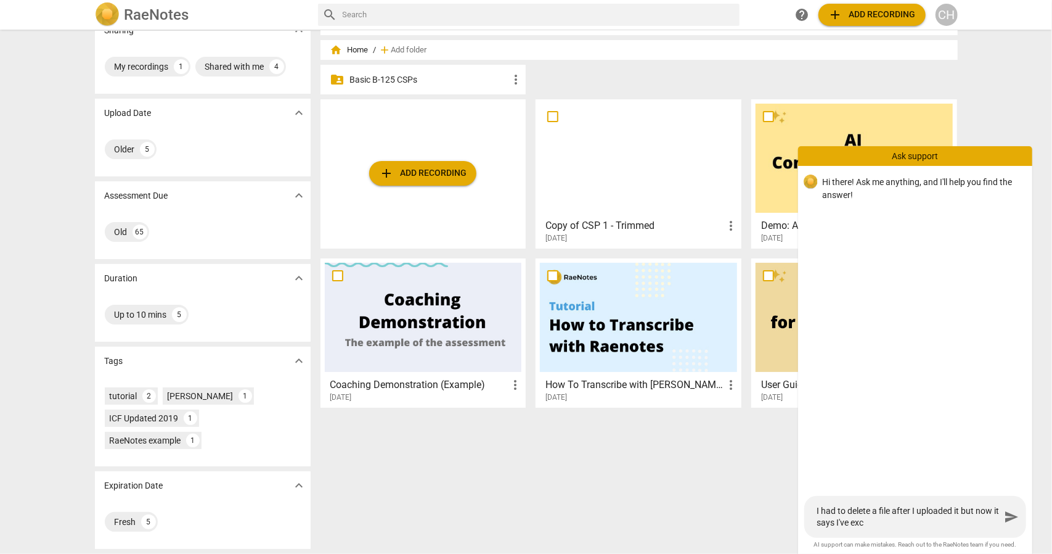
type textarea "I had to delete a file after I uploaded it but now it says I've exce"
type textarea "I had to delete a file after I uploaded it but now it says I've excee"
type textarea "I had to delete a file after I uploaded it but now it says I've exceed"
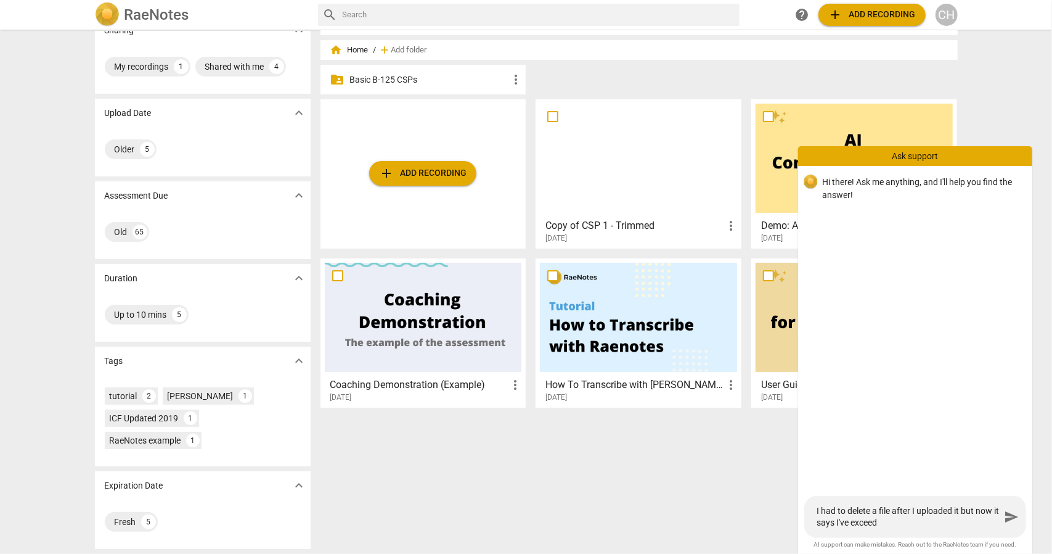
type textarea "I had to delete a file after I uploaded it but now it says I've exceede"
type textarea "I had to delete a file after I uploaded it but now it says I've exceeded"
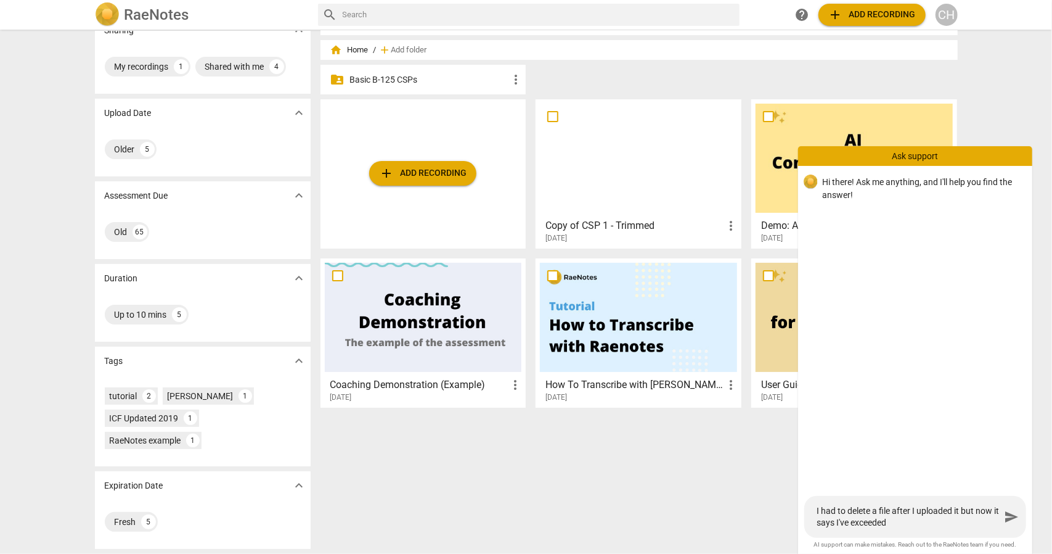
type textarea "I had to delete a file after I uploaded it but now it says I've exceeded"
type textarea "I had to delete a file after I uploaded it but now it says I've exceeded m"
type textarea "I had to delete a file after I uploaded it but now it says I've exceeded my"
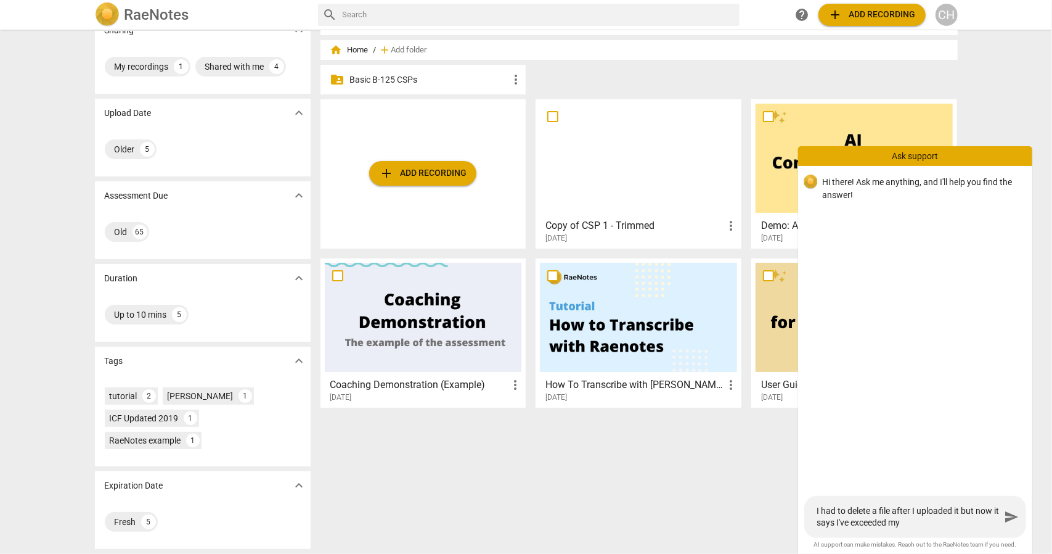
type textarea "I had to delete a file after I uploaded it but now it says I've exceeded my"
type textarea "I had to delete a file after I uploaded it but now it says I've exceeded my q"
type textarea "I had to delete a file after I uploaded it but now it says I've exceeded my qu"
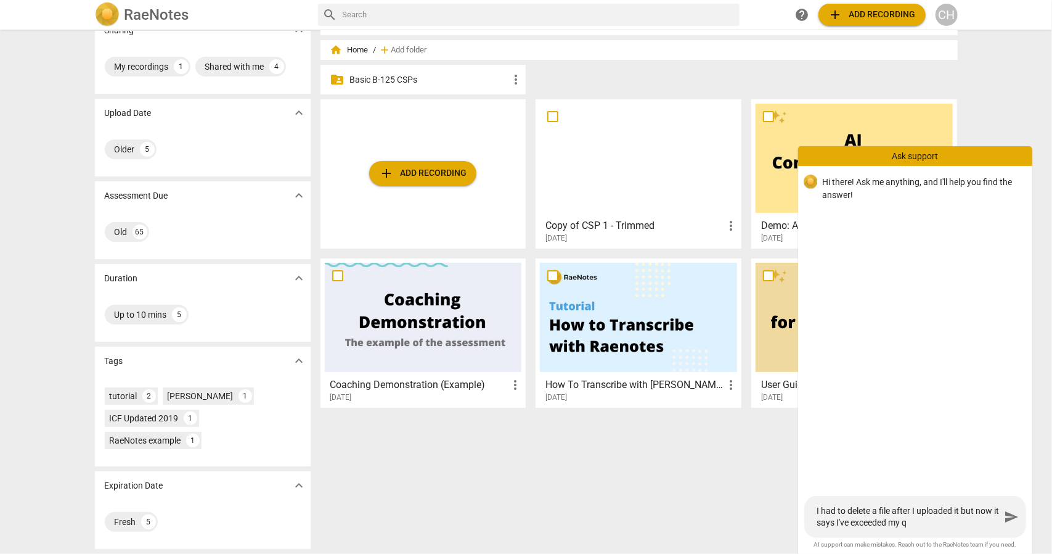
type textarea "I had to delete a file after I uploaded it but now it says I've exceeded my qu"
type textarea "I had to delete a file after I uploaded it but now it says I've exceeded my quo"
type textarea "I had to delete a file after I uploaded it but now it says I've exceeded my quot"
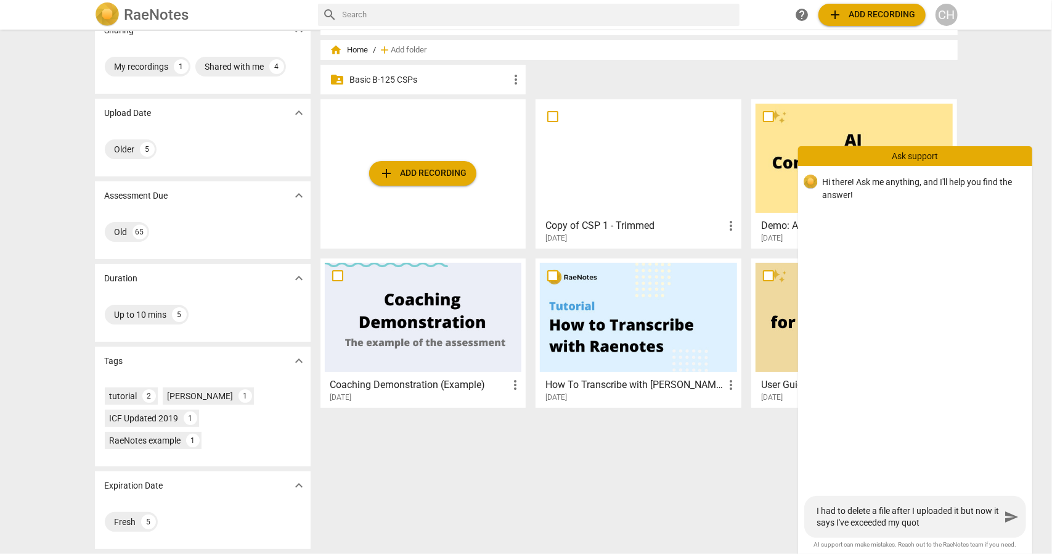
type textarea "I had to delete a file after I uploaded it but now it says I've exceeded my quo…"
drag, startPoint x: 938, startPoint y: 521, endPoint x: 806, endPoint y: 493, distance: 134.3
click at [806, 493] on div "Hi there! Ask me anything, and I'll help you find the answer! I had to delete a…" at bounding box center [915, 357] width 234 height 383
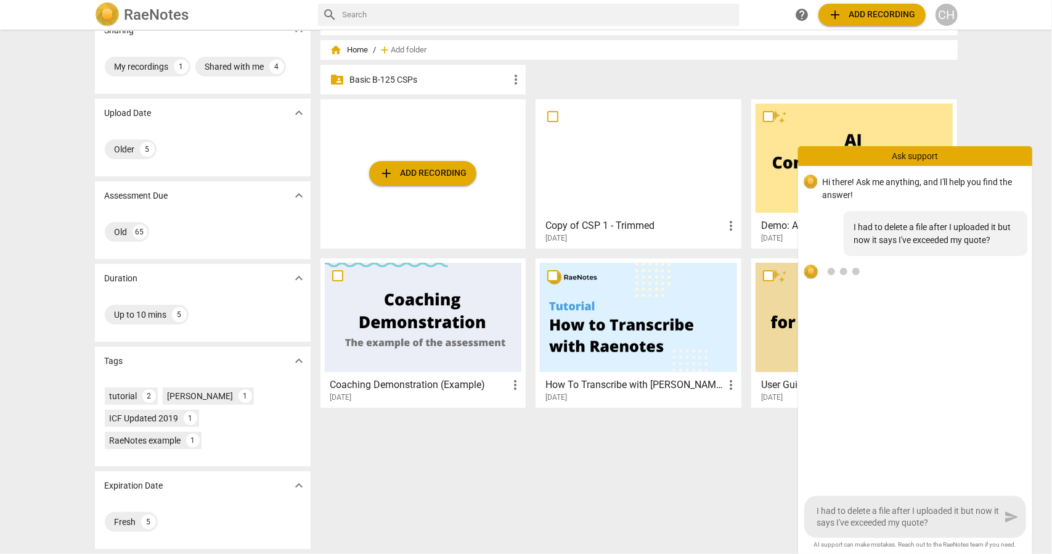
drag, startPoint x: 951, startPoint y: 525, endPoint x: 768, endPoint y: 509, distance: 183.2
click at [768, 0] on div "RaeNotes search help add Add recording CH Sharing expand_more My recordings 1 S…" at bounding box center [526, 0] width 1052 height 0
type textarea "I had to delete a file after I uploaded it but now it says I've exceeded my quo…"
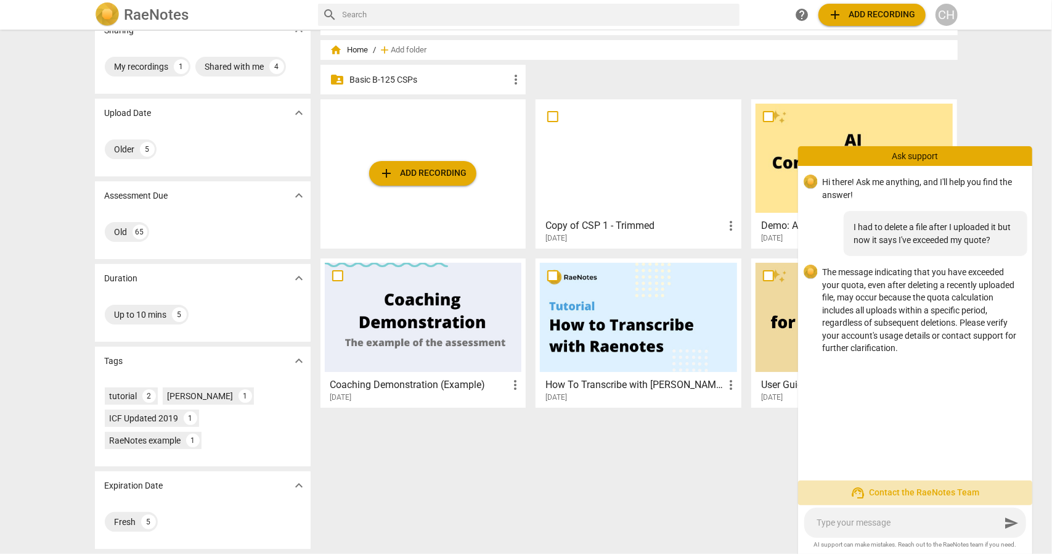
click at [921, 494] on span "support_agent Contact the RaeNotes Team" at bounding box center [915, 492] width 215 height 15
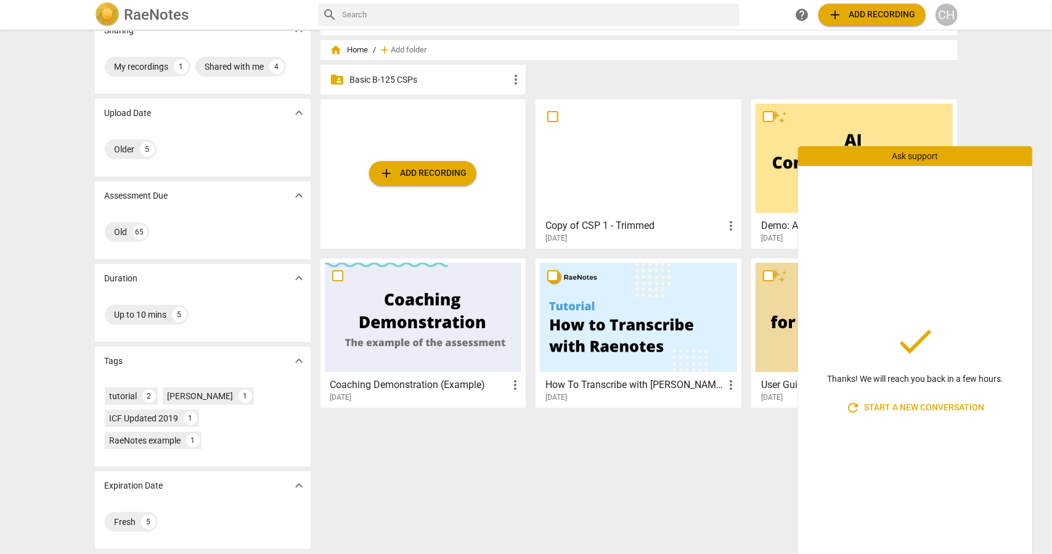
click at [994, 157] on div "Ask support" at bounding box center [915, 156] width 234 height 20
